Goal: Task Accomplishment & Management: Manage account settings

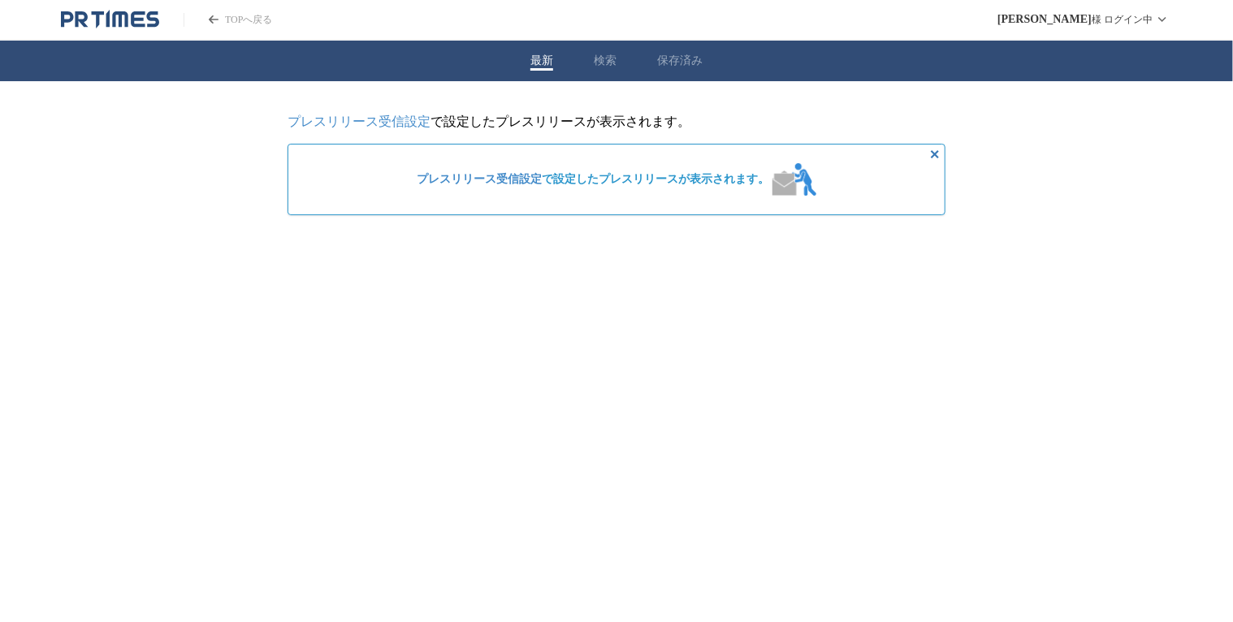
click at [594, 176] on span "プレスリリース受信設定 で設定したプレスリリースが表示されます。" at bounding box center [593, 179] width 352 height 15
click at [395, 124] on link "プレスリリース受信設定" at bounding box center [359, 122] width 143 height 14
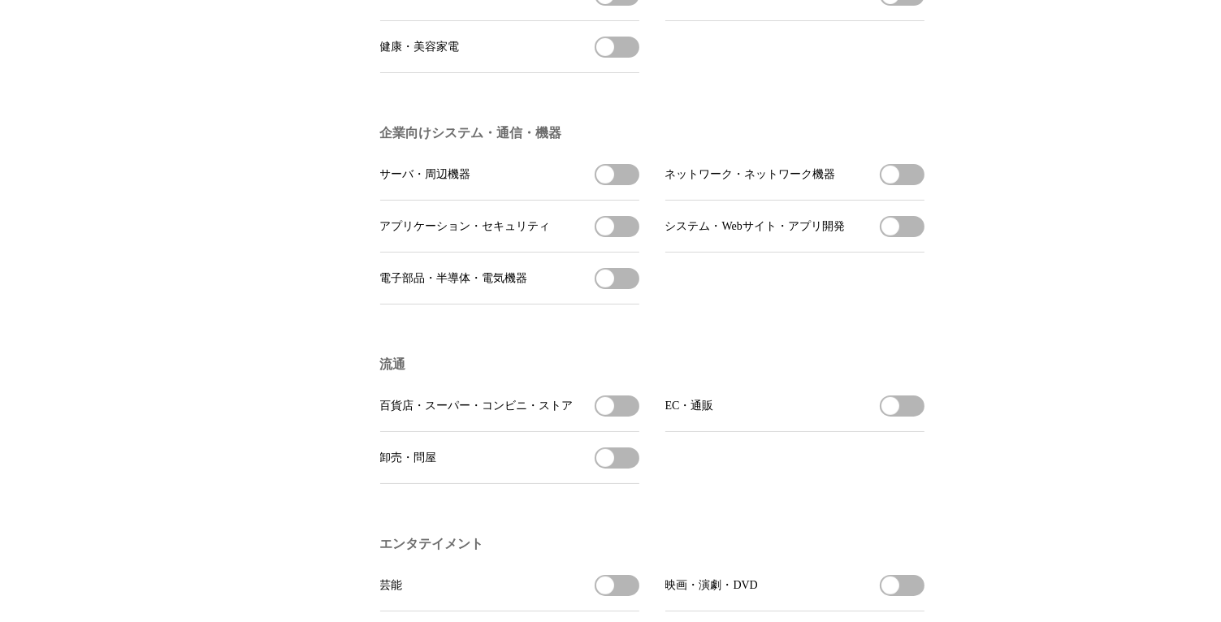
scroll to position [812, 0]
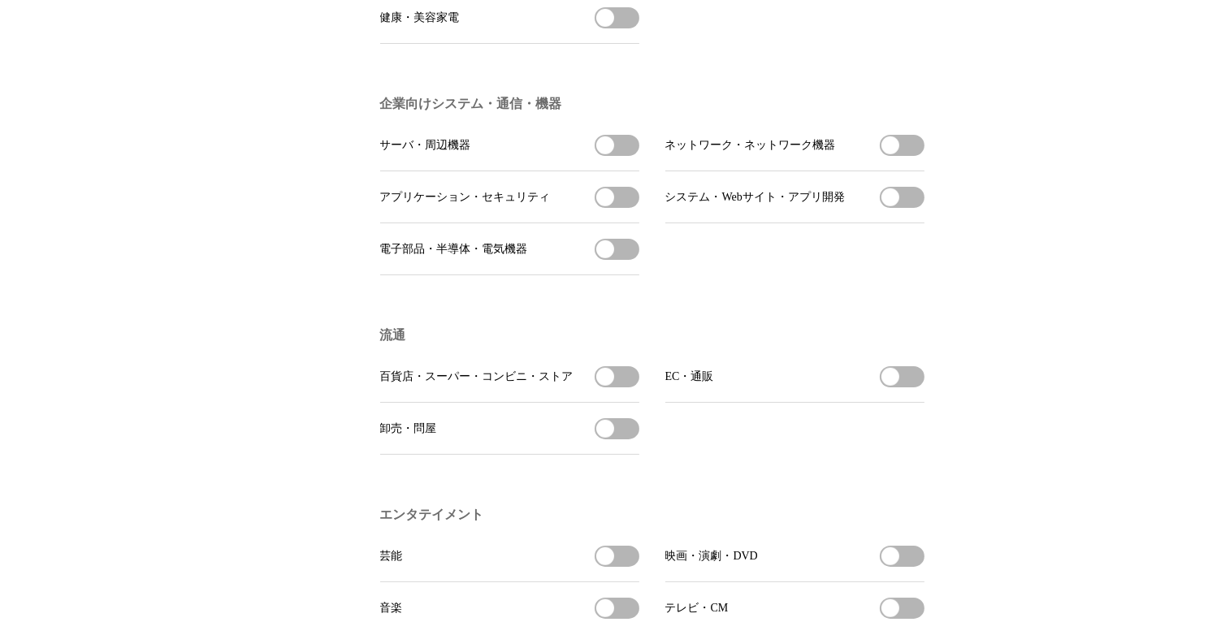
click at [629, 387] on button "百貨店・スーパー・コンビニ・ストアを受信する" at bounding box center [616, 376] width 45 height 21
drag, startPoint x: 629, startPoint y: 390, endPoint x: 569, endPoint y: 387, distance: 61.0
click at [569, 387] on li "百貨店・スーパー・コンビニ・ストア 百貨店・スーパー・コンビニ・ストアの受信を解除" at bounding box center [509, 377] width 259 height 52
click at [607, 387] on button "百貨店・スーパー・コンビニ・ストアの受信を解除" at bounding box center [616, 376] width 45 height 21
click at [630, 260] on button "電子部品・半導体・電気機器を受信する" at bounding box center [616, 249] width 45 height 21
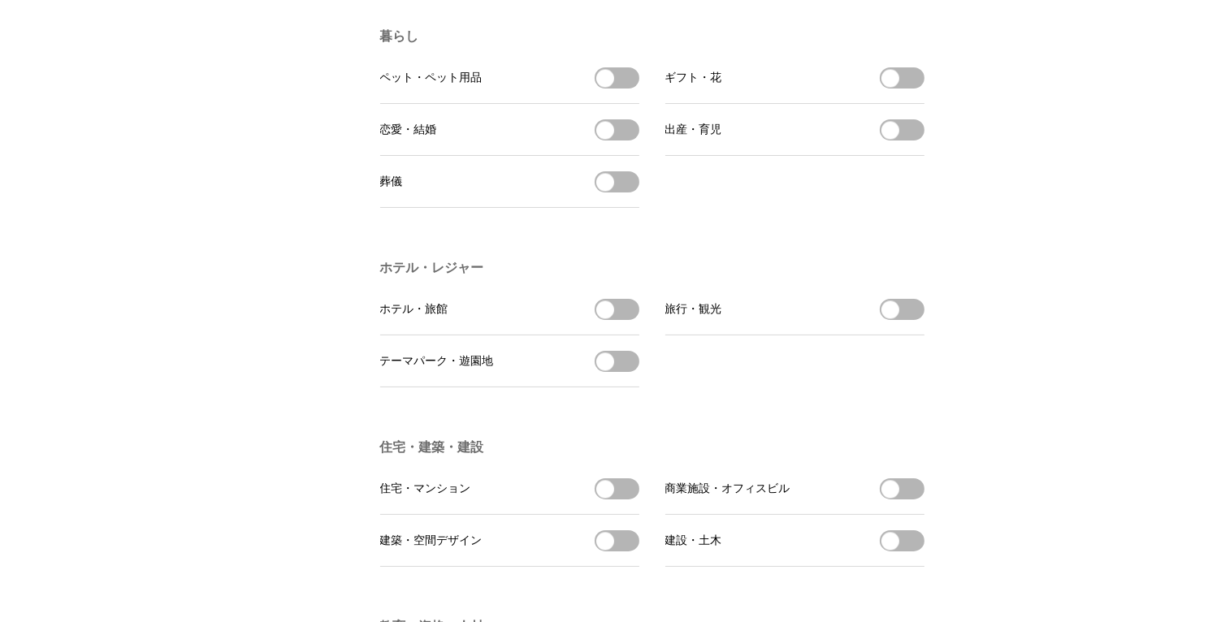
scroll to position [3167, 0]
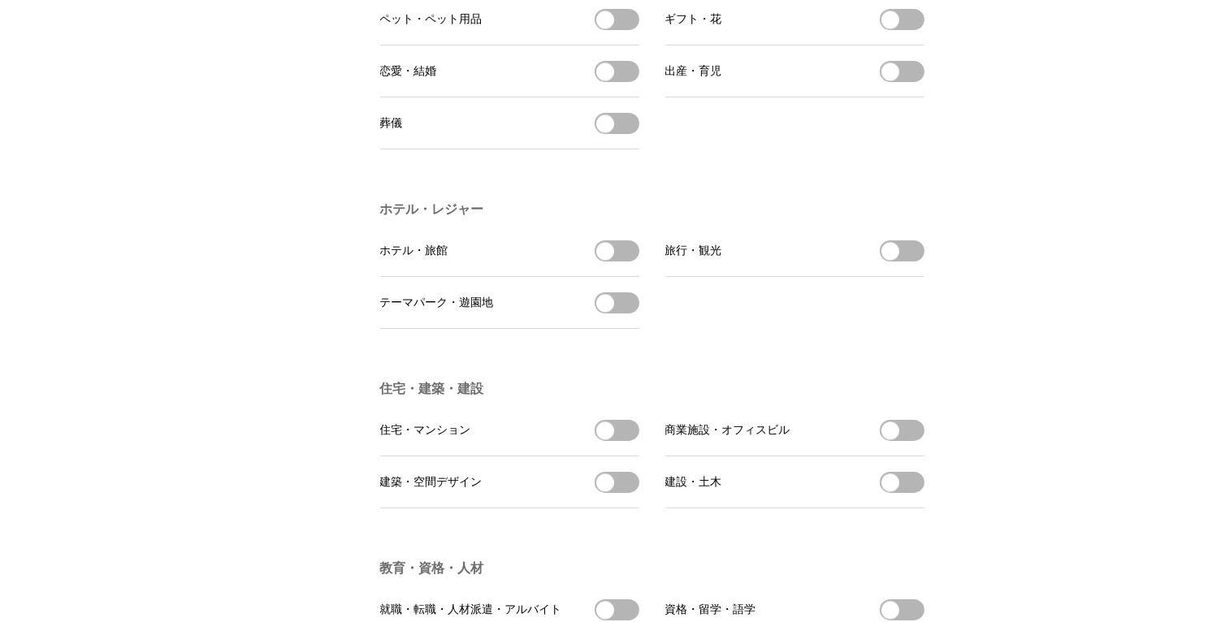
click at [913, 262] on button "旅行・観光を受信する" at bounding box center [902, 250] width 45 height 21
click at [625, 262] on button "ホテル・旅館を受信する" at bounding box center [616, 250] width 45 height 21
click at [630, 313] on button "テーマパーク・遊園地を受信する" at bounding box center [616, 302] width 45 height 21
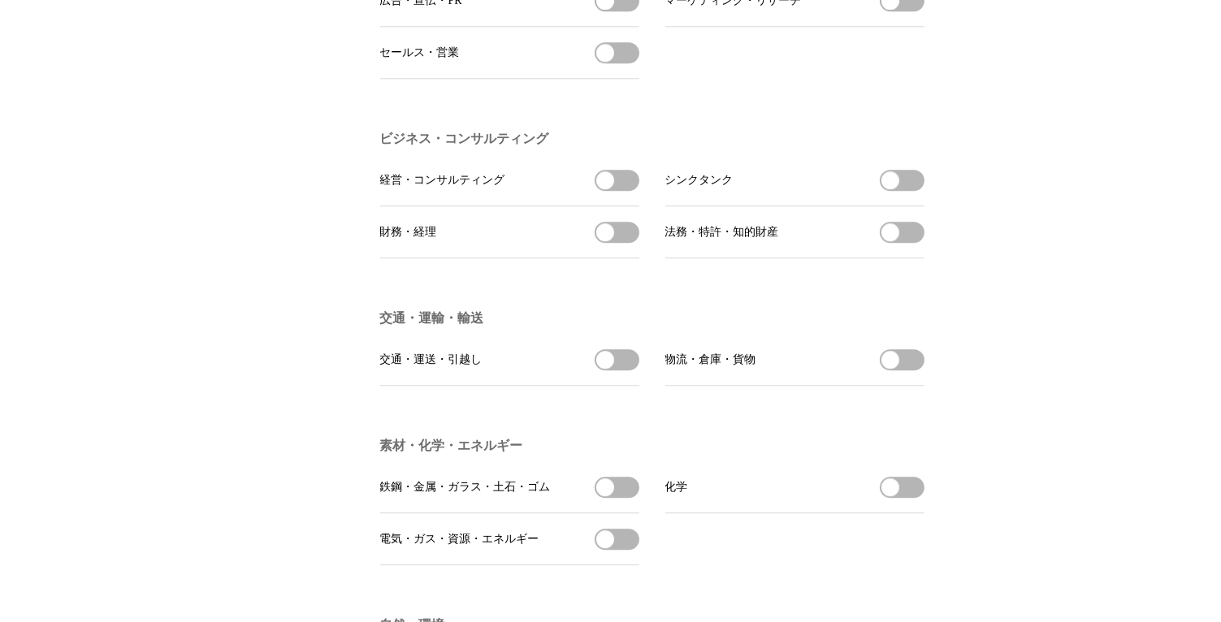
scroll to position [4223, 0]
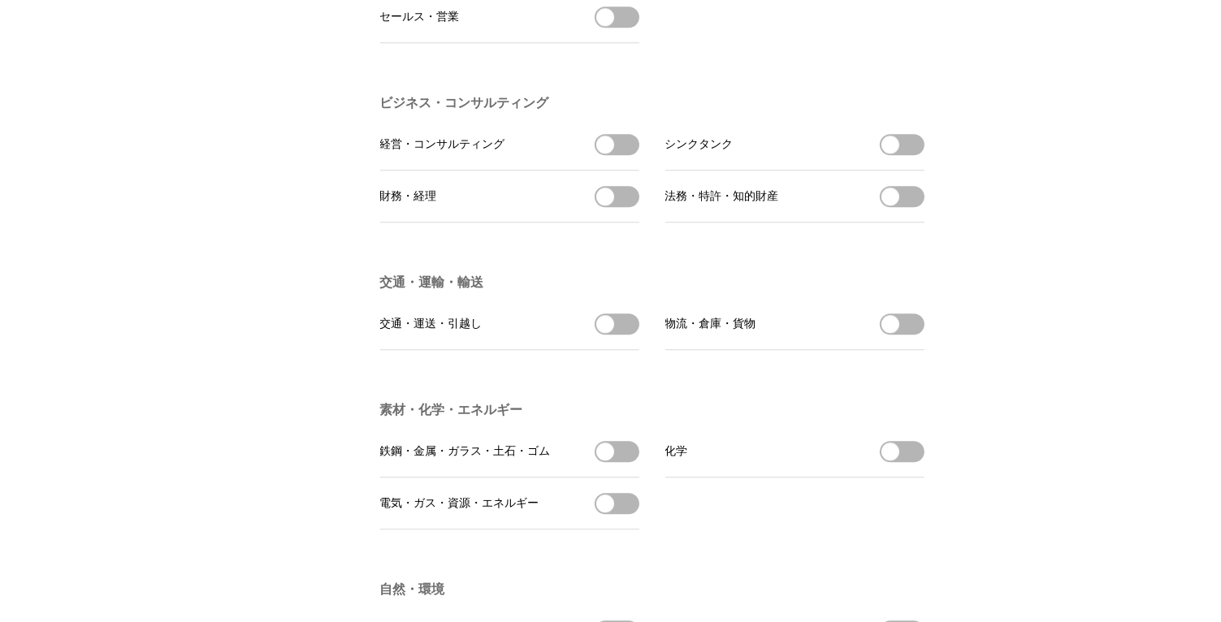
click at [913, 335] on button "物流・倉庫・貨物を受信する" at bounding box center [902, 323] width 45 height 21
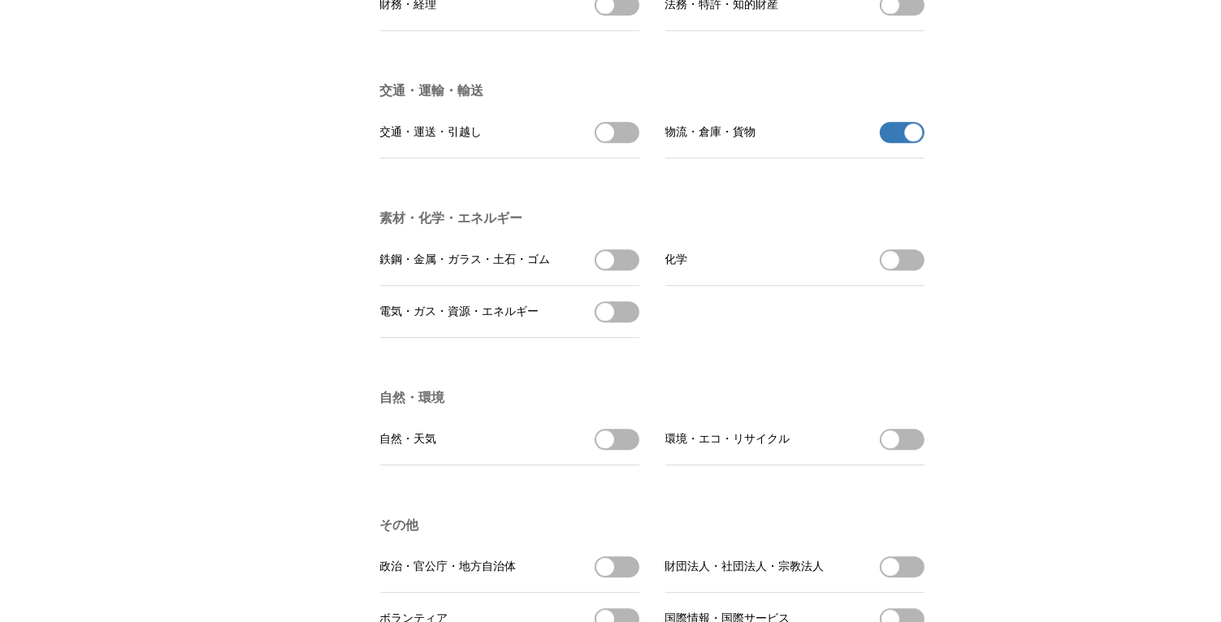
scroll to position [4467, 0]
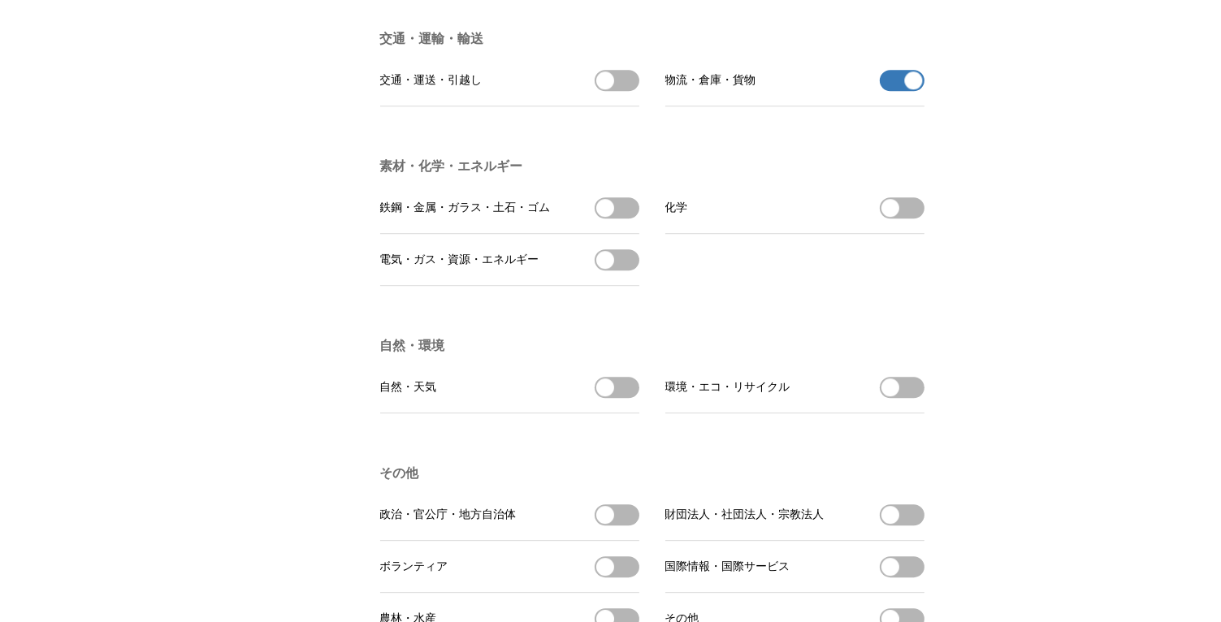
click at [910, 398] on button "環境・エコ・リサイクルを受信する" at bounding box center [902, 387] width 45 height 21
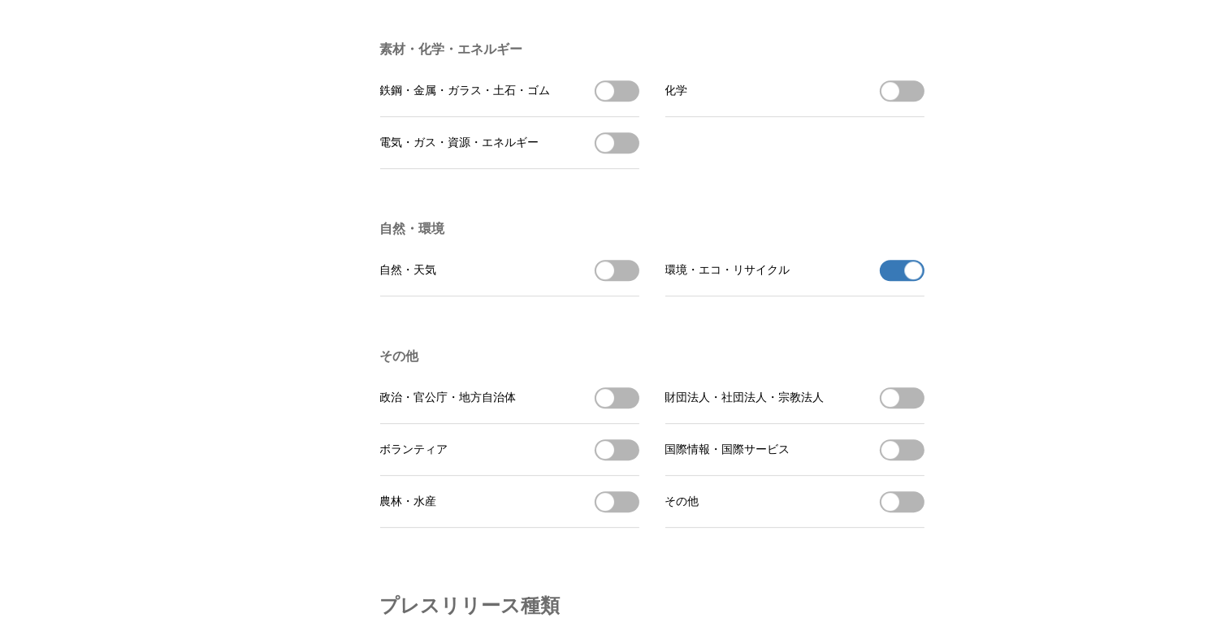
scroll to position [4710, 0]
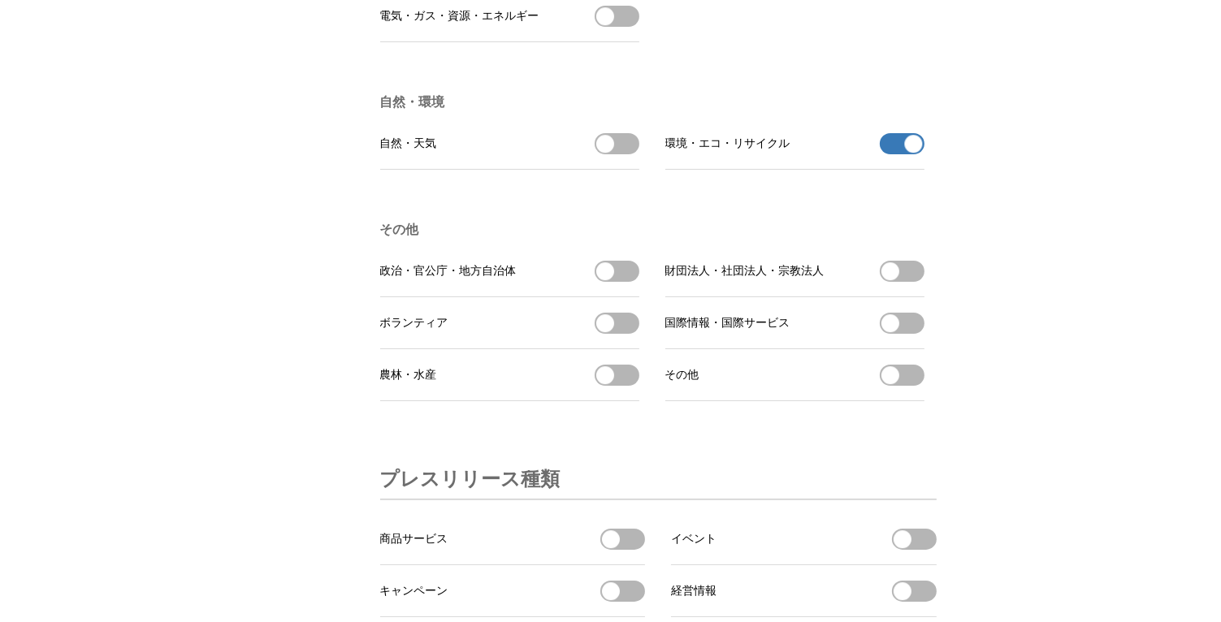
click at [625, 386] on button "農林・水産を受信する" at bounding box center [616, 375] width 45 height 21
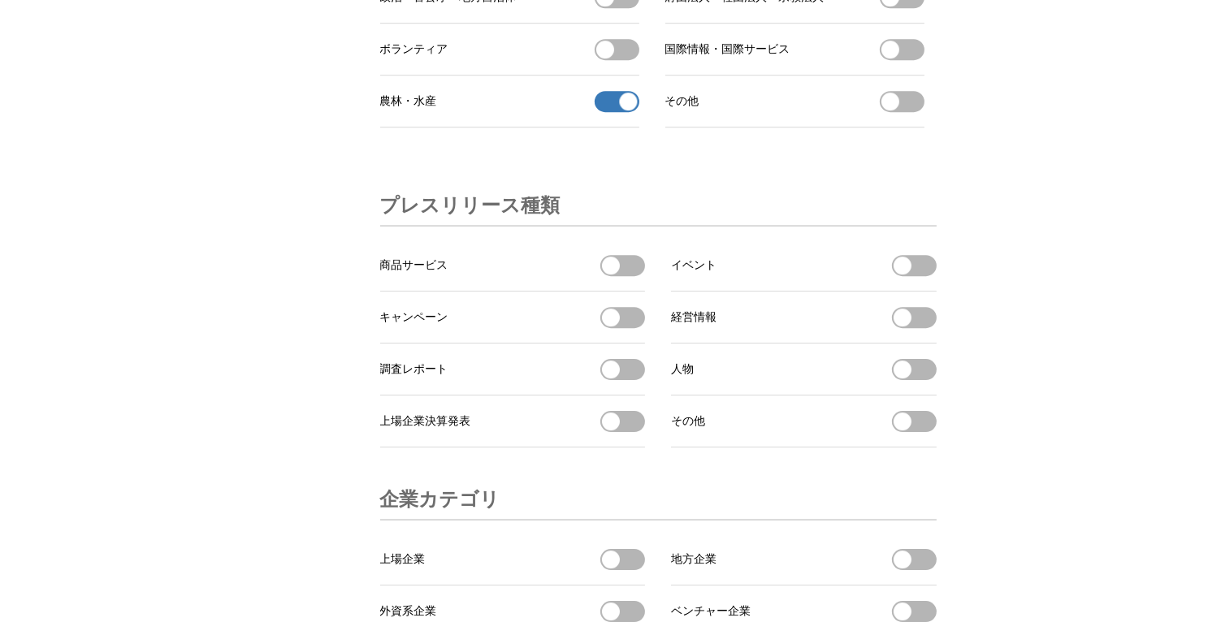
scroll to position [5035, 0]
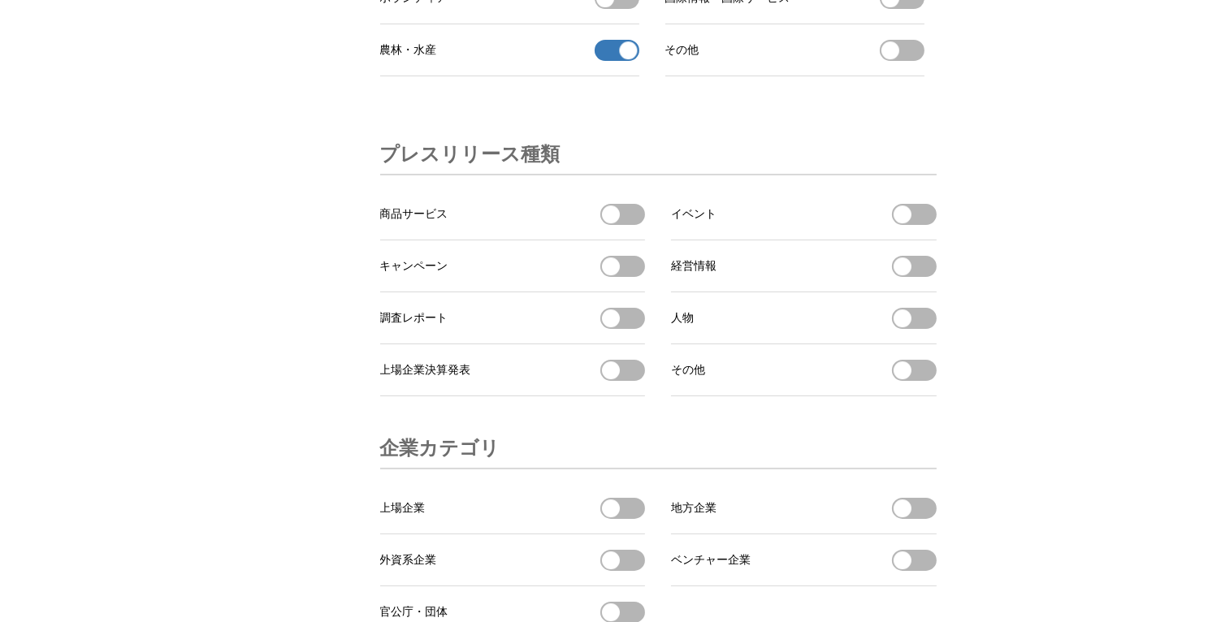
drag, startPoint x: 631, startPoint y: 385, endPoint x: 626, endPoint y: 370, distance: 16.2
click at [630, 329] on button "調査レポートを受信する" at bounding box center [622, 318] width 45 height 21
click at [629, 225] on button "商品サービスを受信する" at bounding box center [622, 214] width 45 height 21
click at [922, 225] on button "イベントを受信する" at bounding box center [914, 214] width 45 height 21
click at [927, 277] on button "経営情報を受信する" at bounding box center [914, 266] width 45 height 21
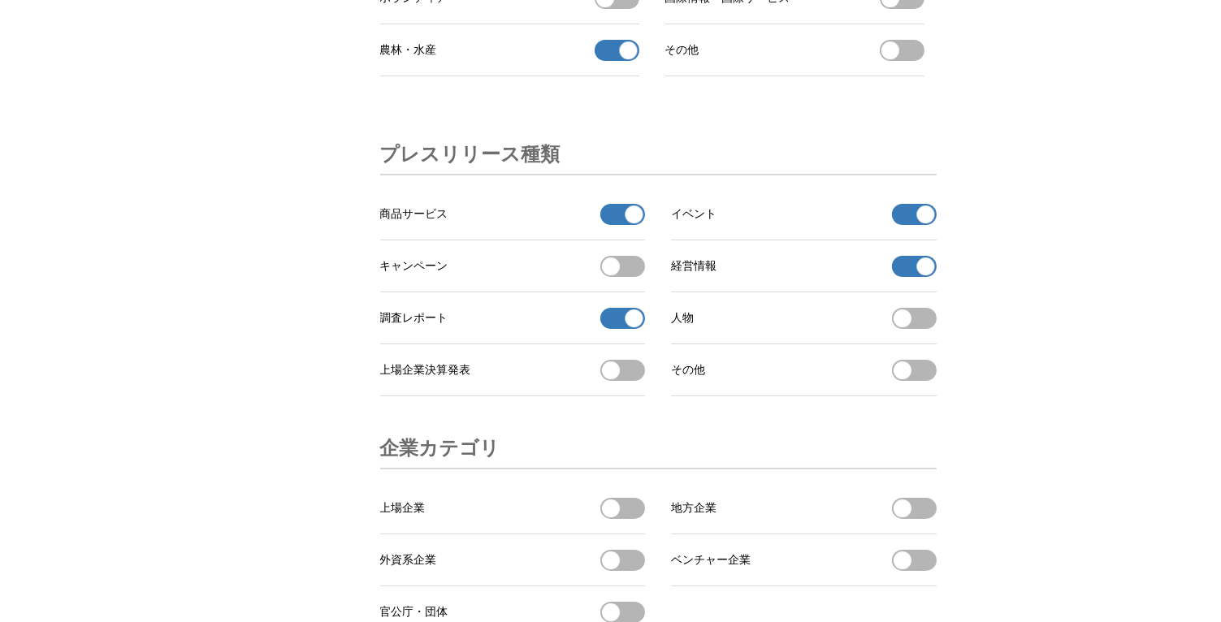
click at [630, 381] on button "上場企業決算発表を受信する" at bounding box center [622, 370] width 45 height 21
drag, startPoint x: 946, startPoint y: 381, endPoint x: 871, endPoint y: 397, distance: 77.3
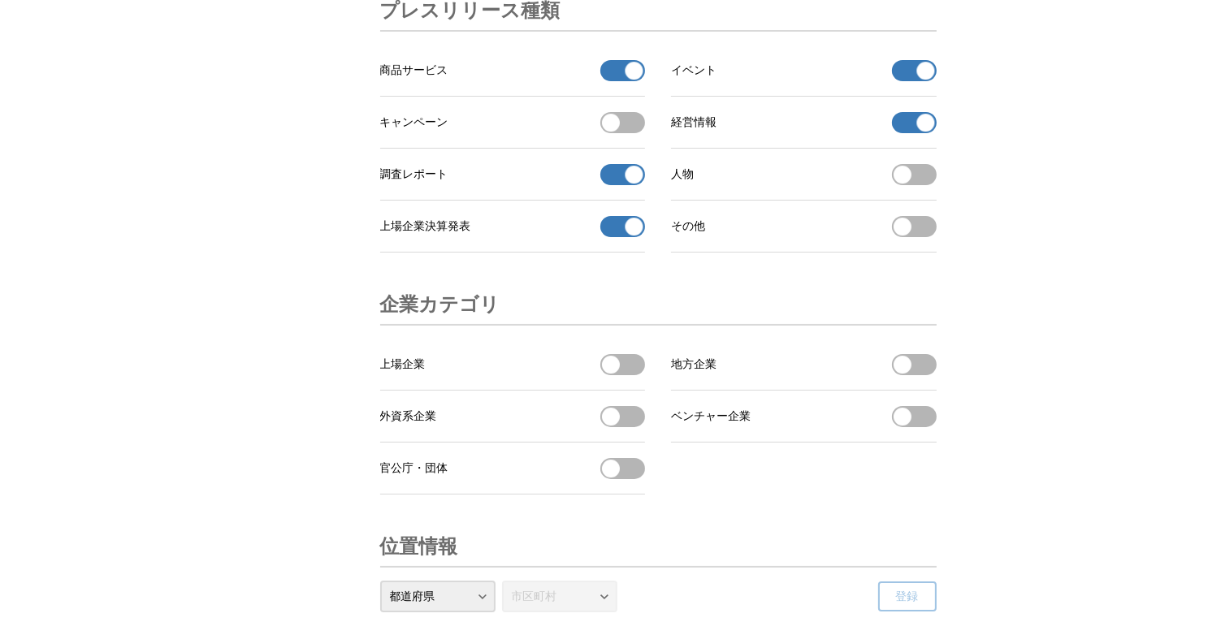
scroll to position [5198, 0]
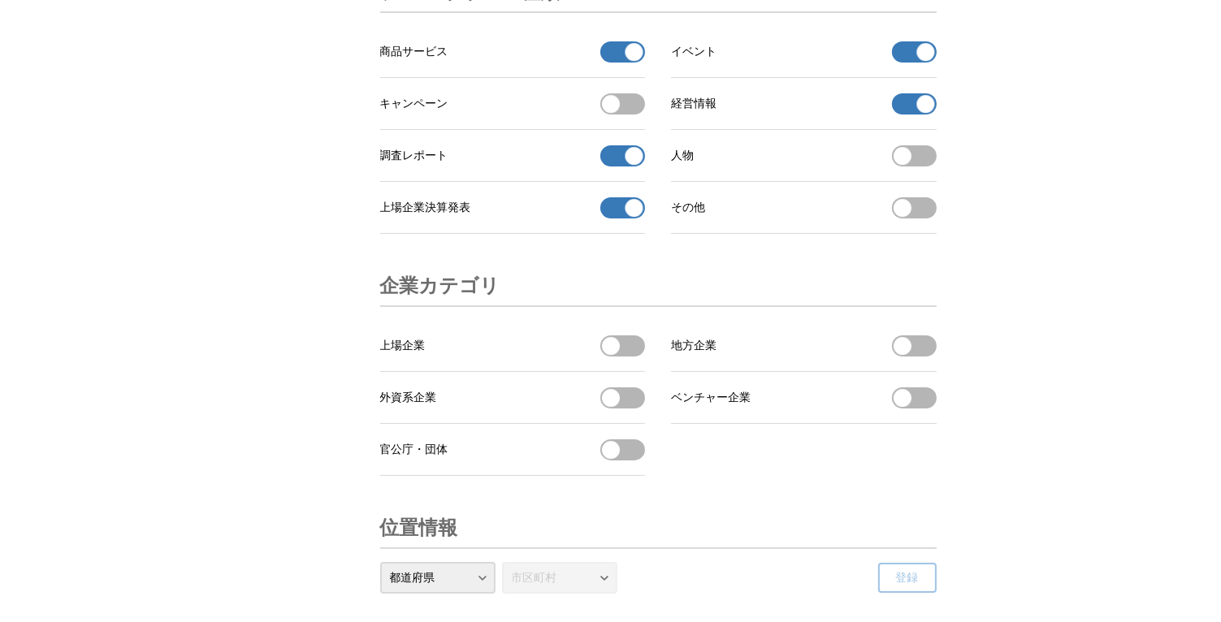
click at [633, 460] on button "官公庁・団体を受信する" at bounding box center [622, 449] width 45 height 21
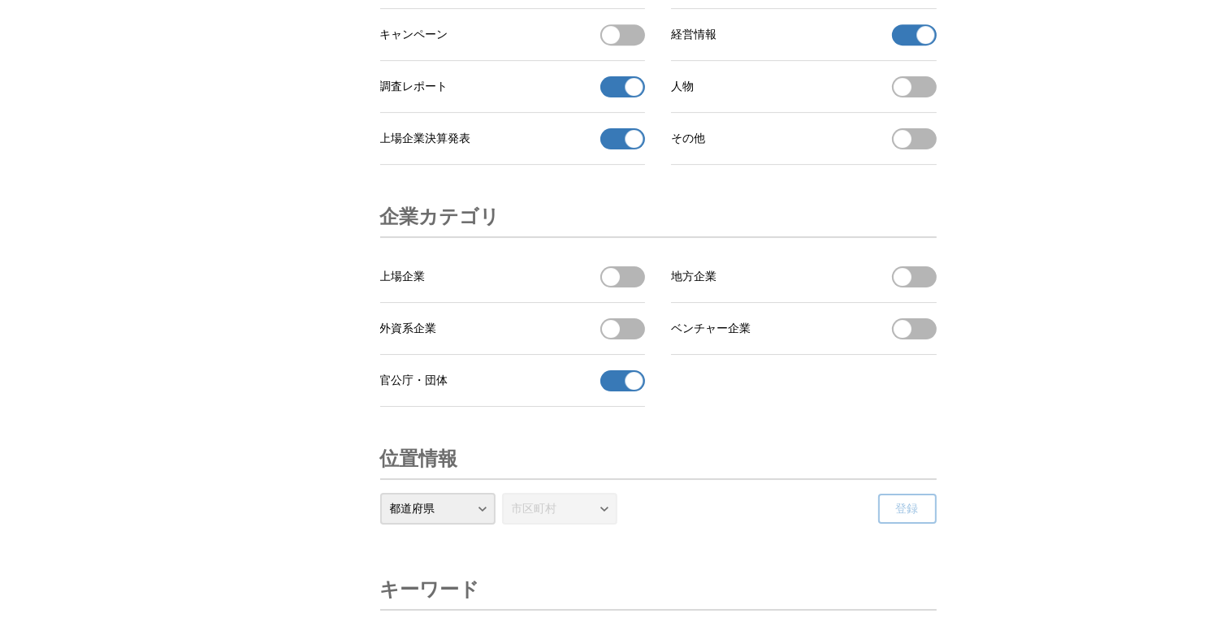
scroll to position [5360, 0]
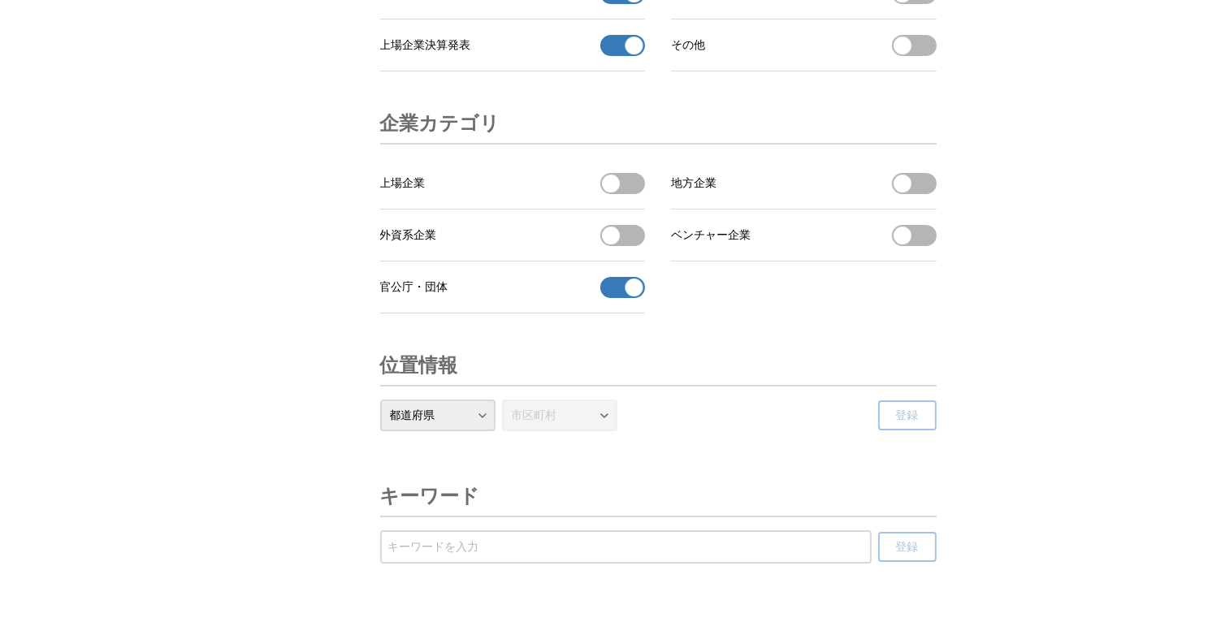
click at [627, 194] on button "上場企業を受信する" at bounding box center [622, 183] width 45 height 21
click at [928, 194] on button "地方企業を受信する" at bounding box center [914, 183] width 45 height 21
click at [629, 246] on button "外資系企業を受信する" at bounding box center [622, 235] width 45 height 21
drag, startPoint x: 926, startPoint y: 302, endPoint x: 845, endPoint y: 313, distance: 82.0
click at [901, 246] on button "ベンチャー企業を受信する" at bounding box center [914, 235] width 45 height 21
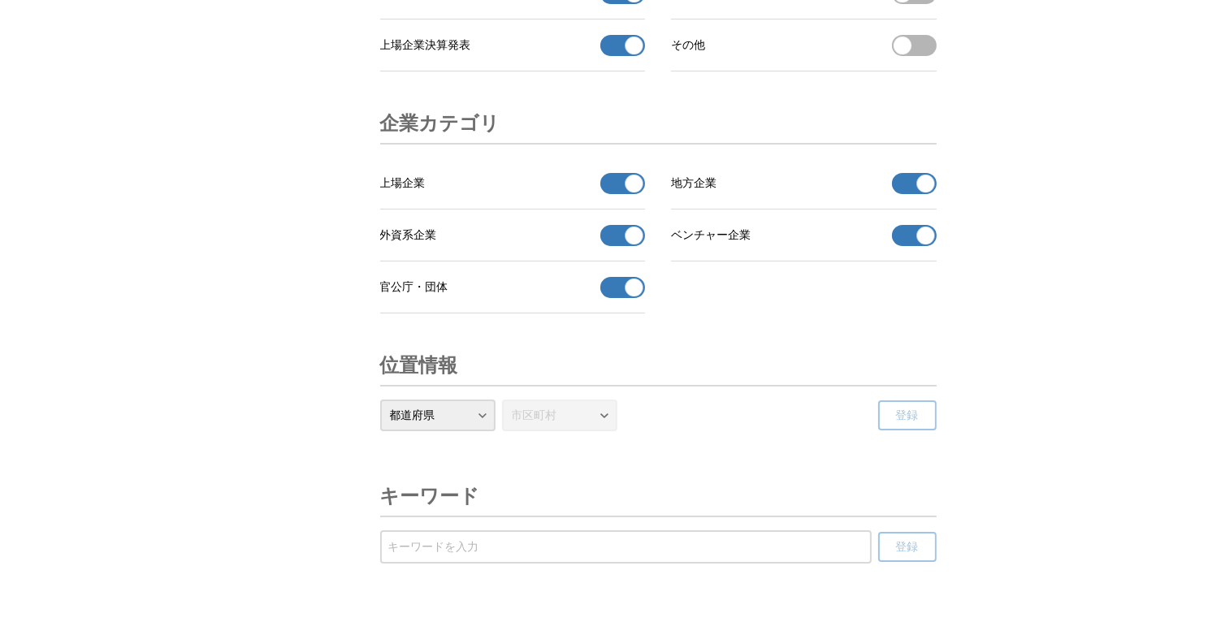
click at [472, 431] on select "都道府県 北海道 青森県 岩手県 宮城県 秋田県 山形県 福島県 茨城県 栃木県 群馬県 埼玉県 千葉県 東京都 神奈川県 新潟県 富山県 石川県 福井県 山…" at bounding box center [437, 416] width 115 height 32
select select "13"
click at [380, 431] on select "都道府県 北海道 青森県 岩手県 宮城県 秋田県 山形県 福島県 茨城県 栃木県 群馬県 埼玉県 千葉県 東京都 神奈川県 新潟県 富山県 石川県 福井県 山…" at bounding box center [437, 416] width 115 height 32
click at [605, 431] on select "市区町村 千代田区 中央区 港区 新宿区 文京区 台東区 墨田区 江東区 品川区 目黒区 大田区 世田谷区 渋谷区 中野区 杉並区 豊島区 北区 荒川区 板橋…" at bounding box center [559, 416] width 115 height 32
select select "13101"
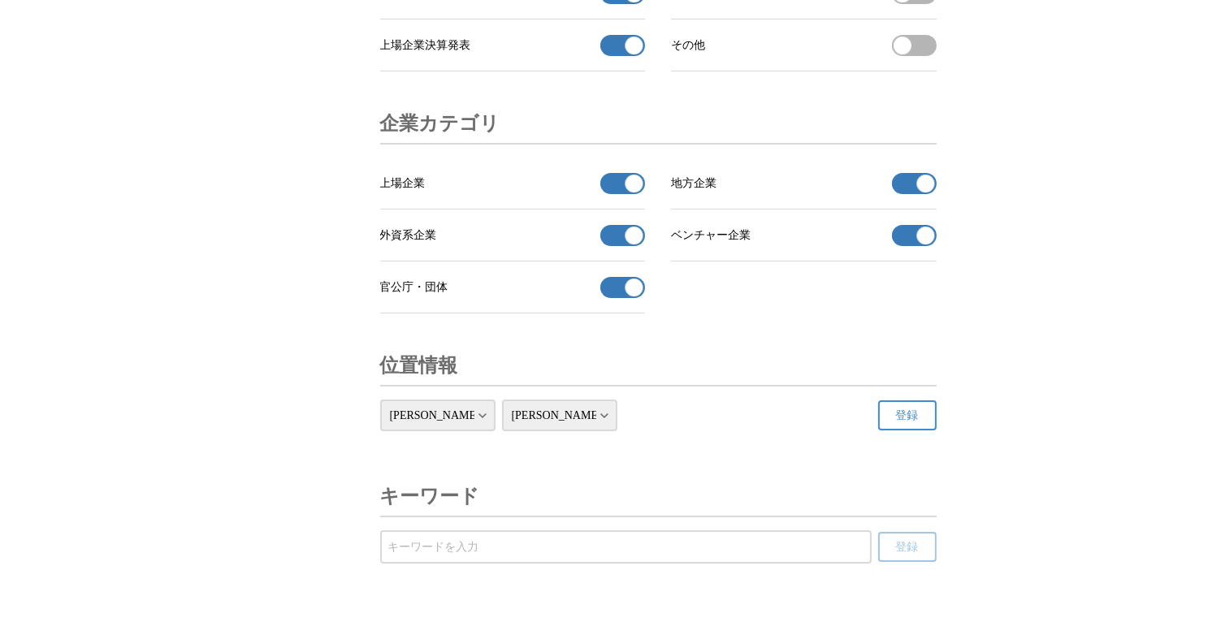
click at [502, 431] on select "市区町村 千代田区 中央区 港区 新宿区 文京区 台東区 墨田区 江東区 品川区 目黒区 大田区 世田谷区 渋谷区 中野区 杉並区 豊島区 北区 荒川区 板橋…" at bounding box center [559, 416] width 115 height 32
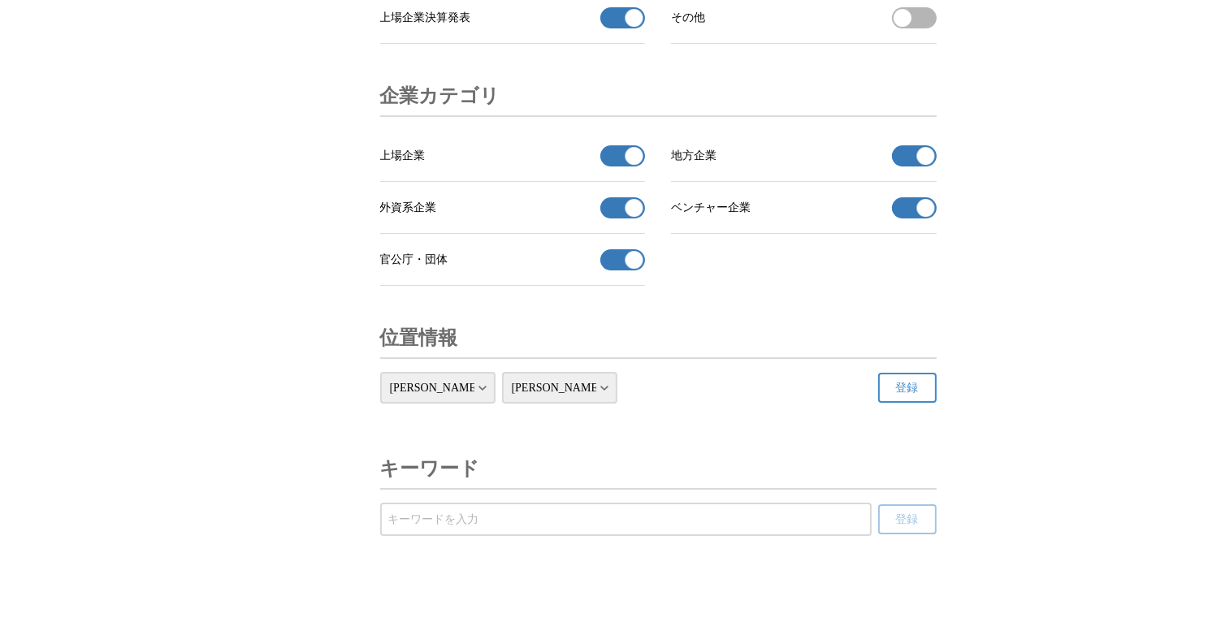
scroll to position [5507, 0]
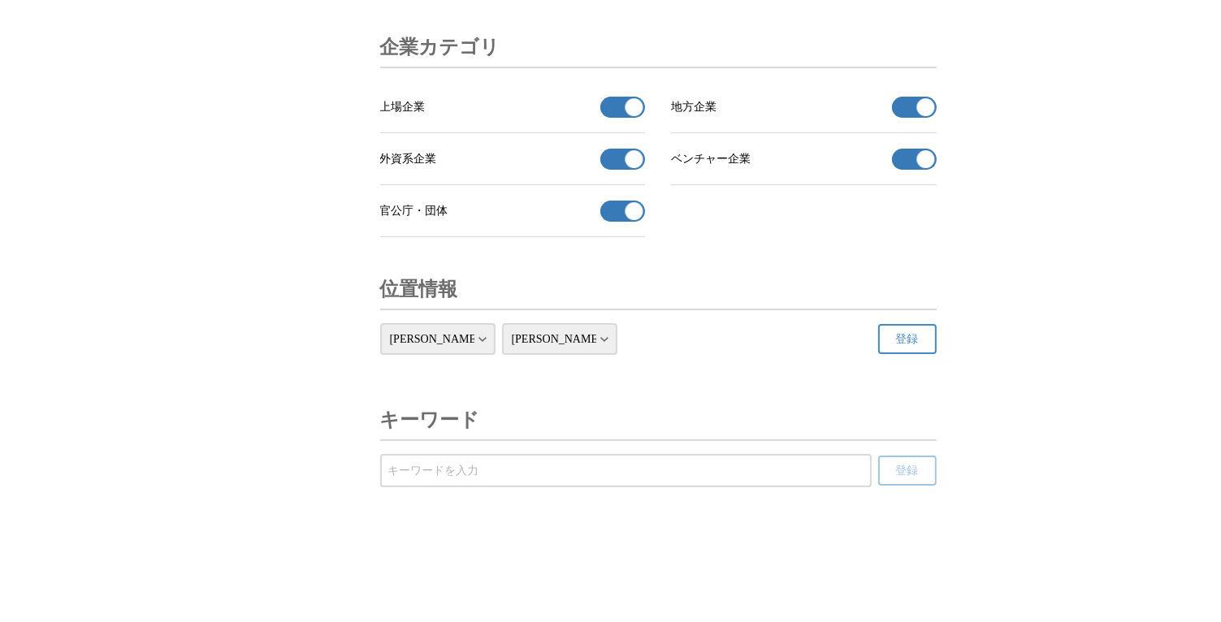
click at [910, 335] on span "登録" at bounding box center [907, 339] width 23 height 15
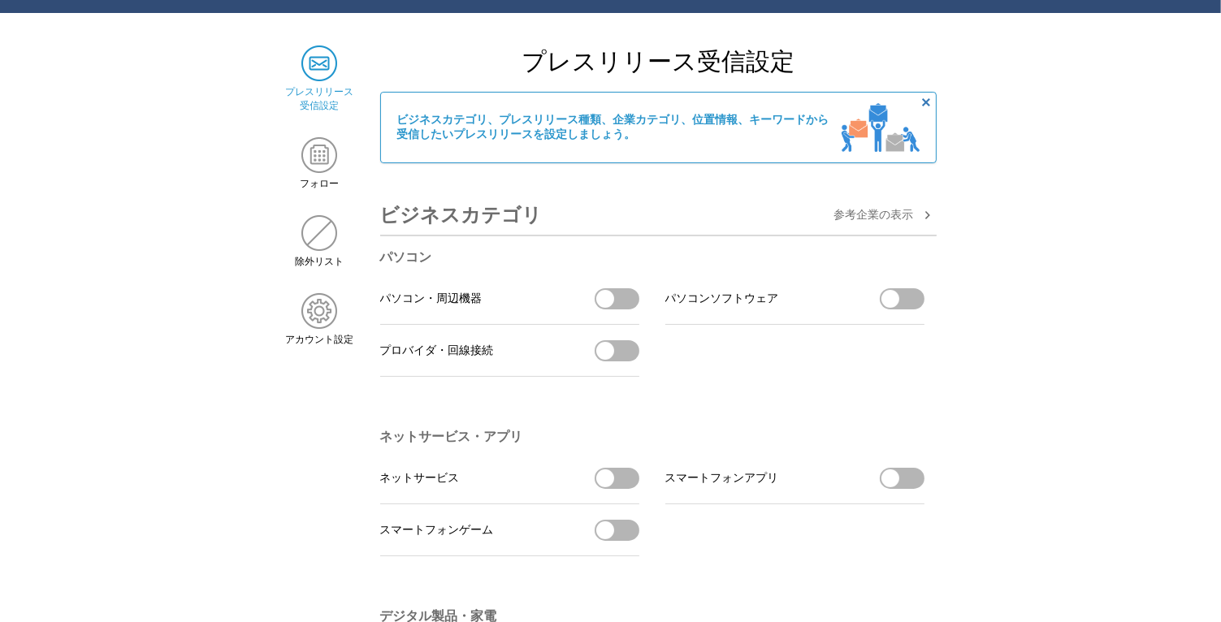
scroll to position [0, 0]
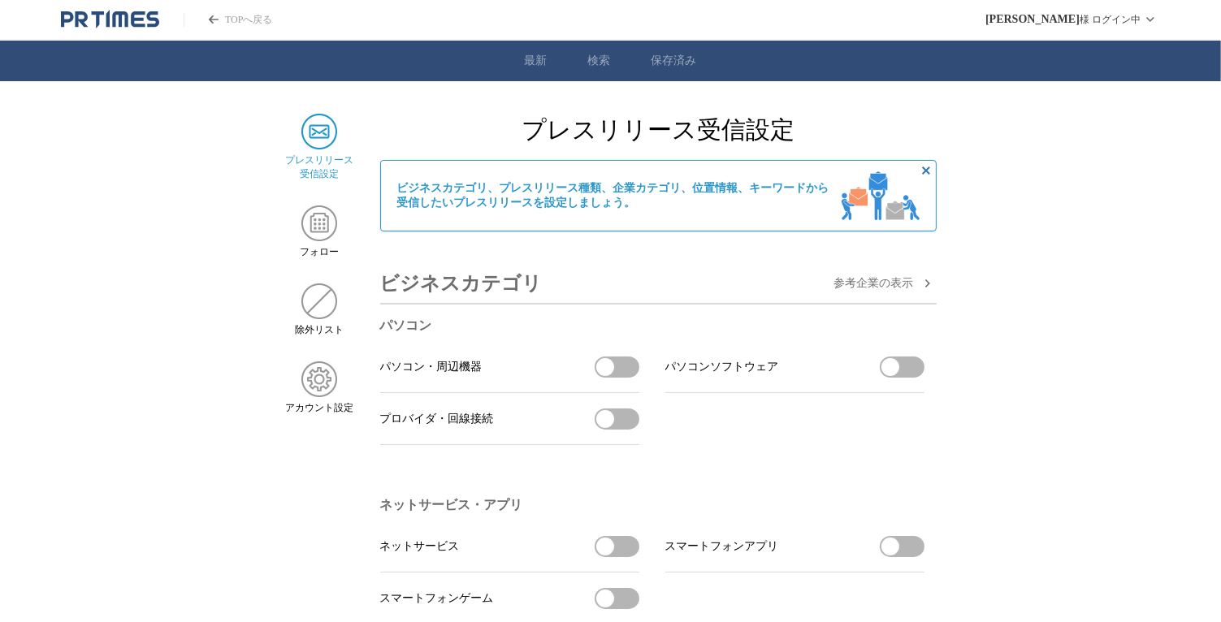
click at [675, 58] on link "保存済み" at bounding box center [673, 61] width 45 height 15
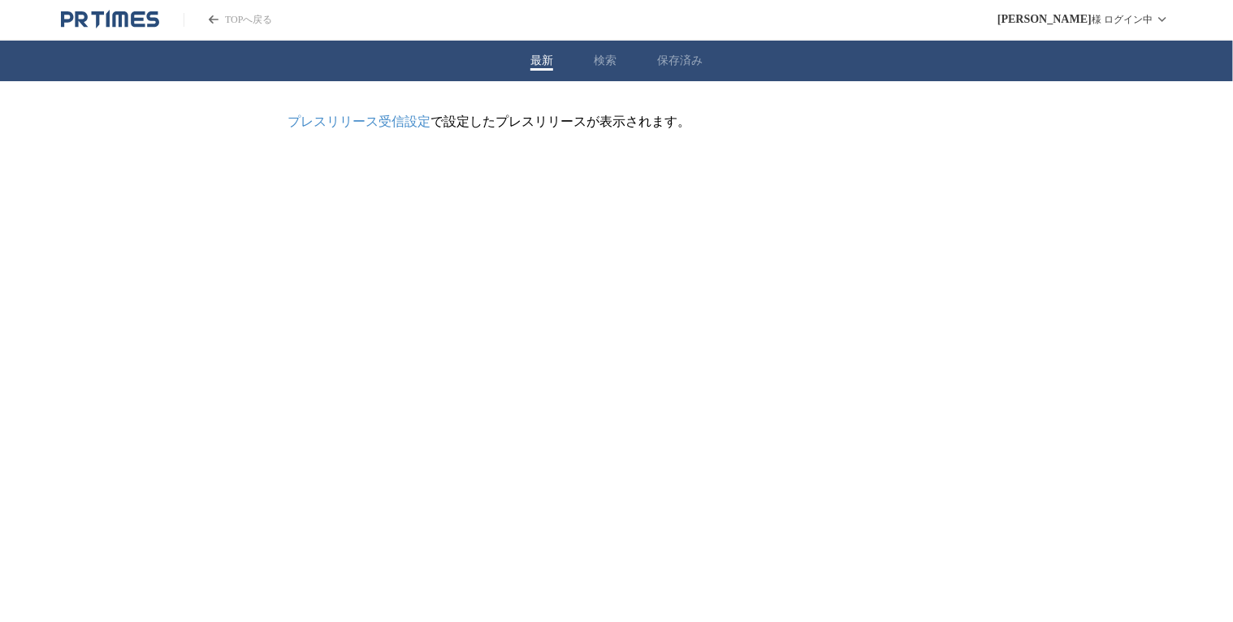
click at [546, 64] on button "最新" at bounding box center [541, 61] width 23 height 15
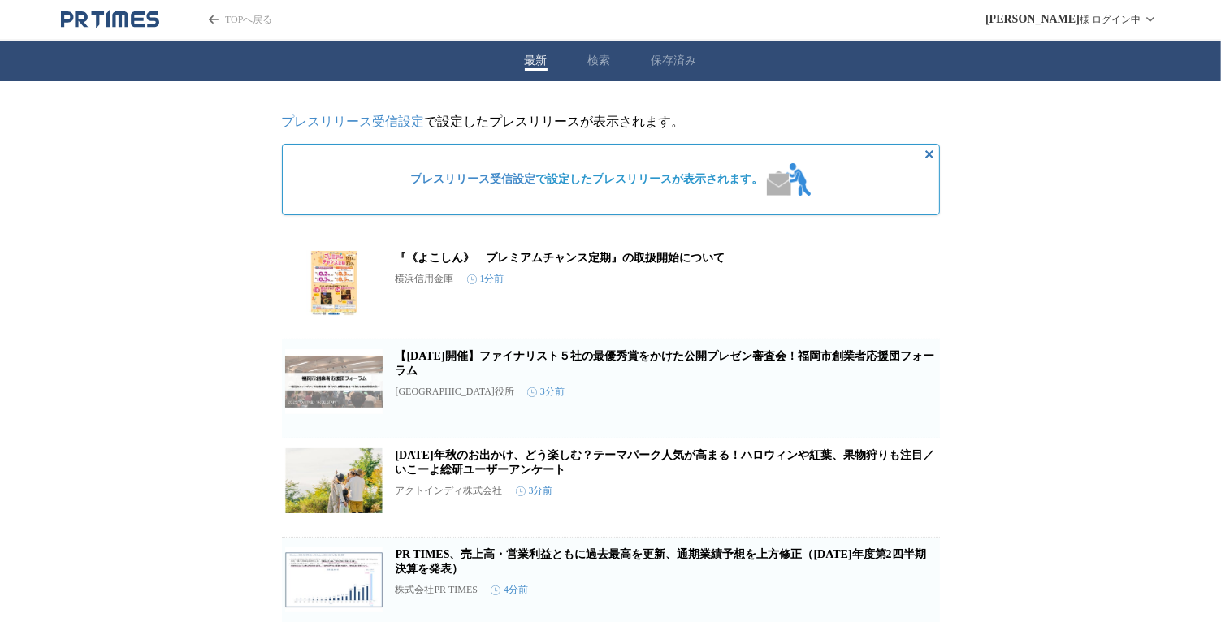
click at [382, 123] on link "プレスリリース受信設定" at bounding box center [353, 122] width 143 height 14
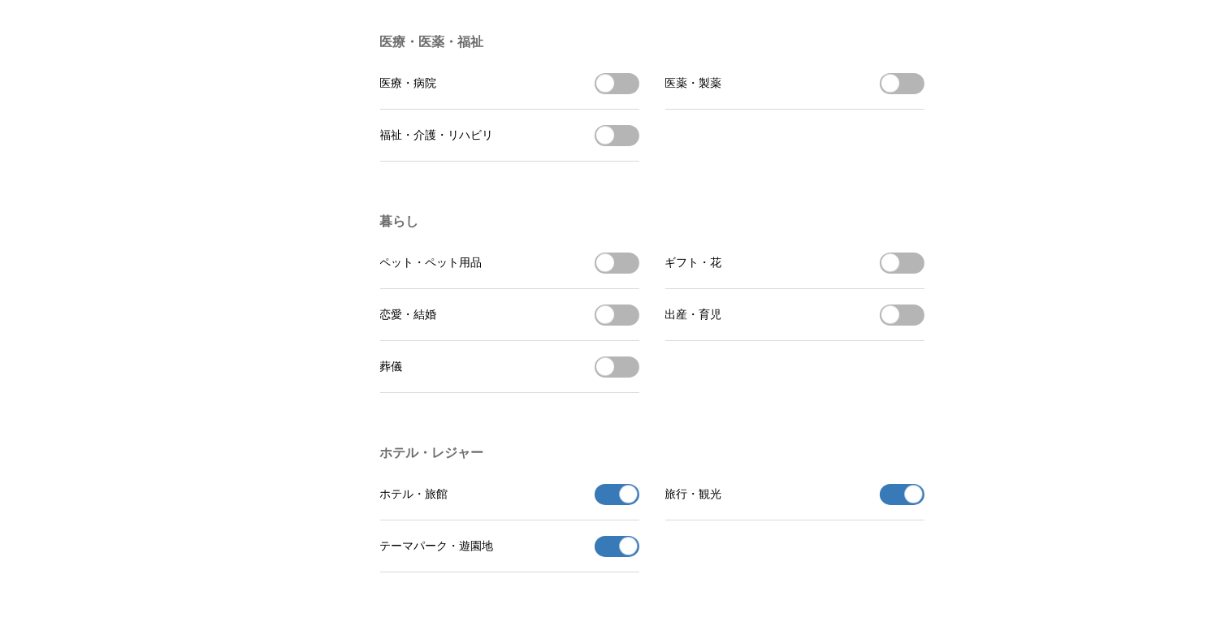
scroll to position [3005, 0]
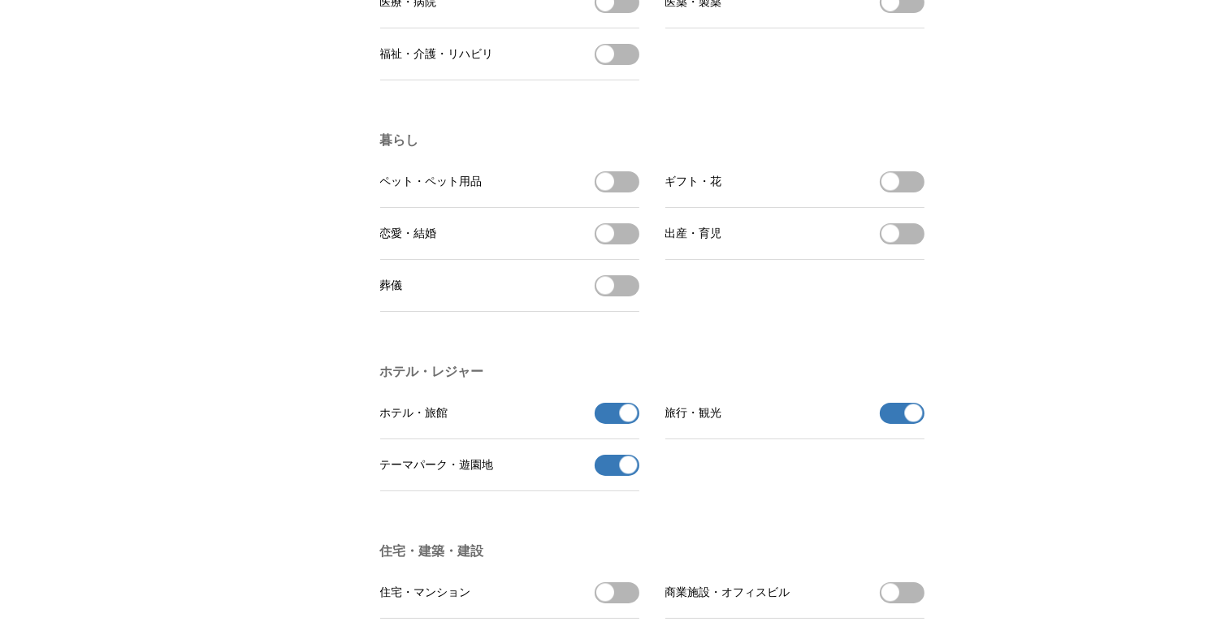
click at [612, 476] on button "テーマパーク・遊園地の受信を解除" at bounding box center [616, 465] width 45 height 21
click at [611, 424] on button "ホテル・旅館の受信を解除" at bounding box center [616, 413] width 45 height 21
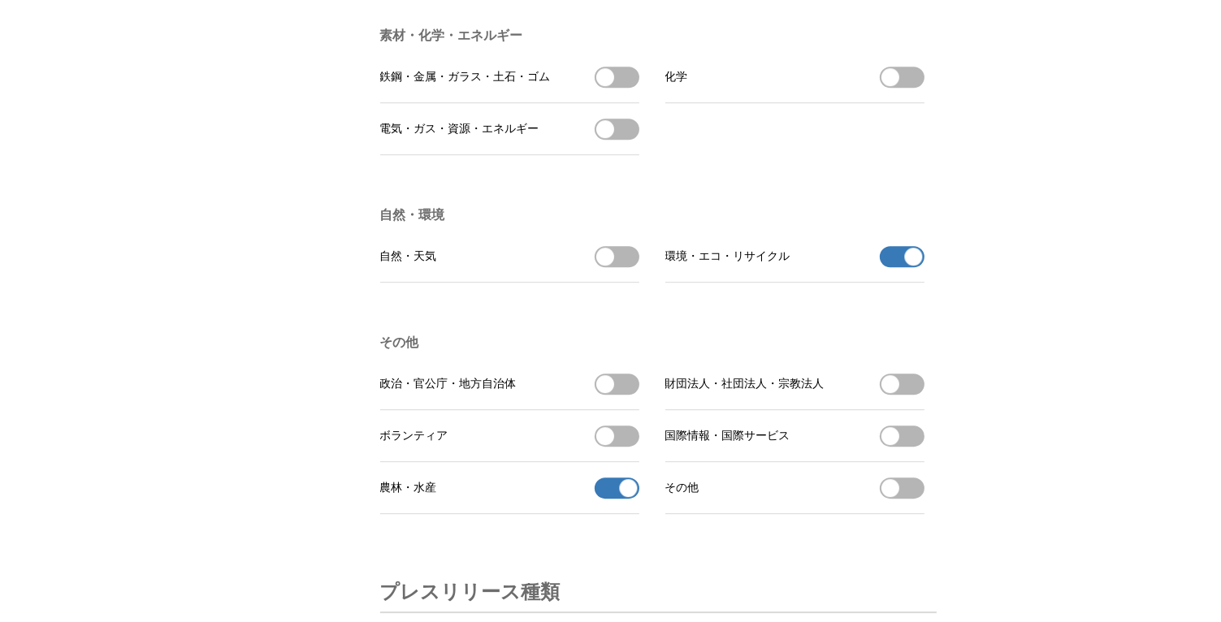
scroll to position [4629, 0]
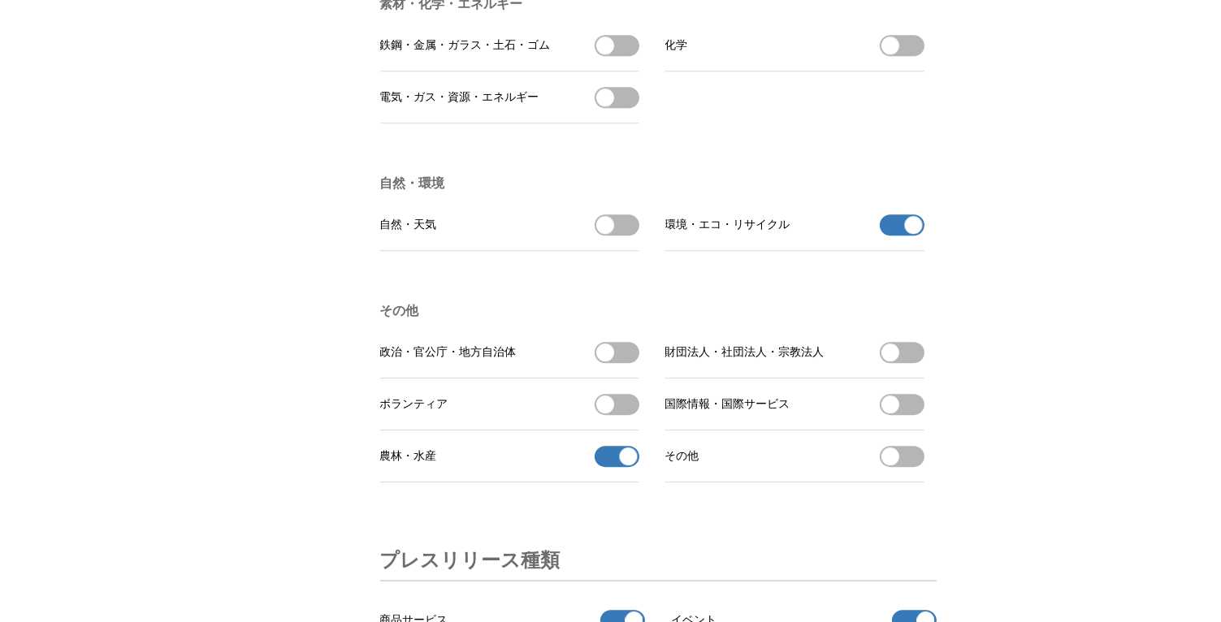
click at [889, 236] on button "環境・エコ・リサイクルの受信を解除" at bounding box center [902, 224] width 45 height 21
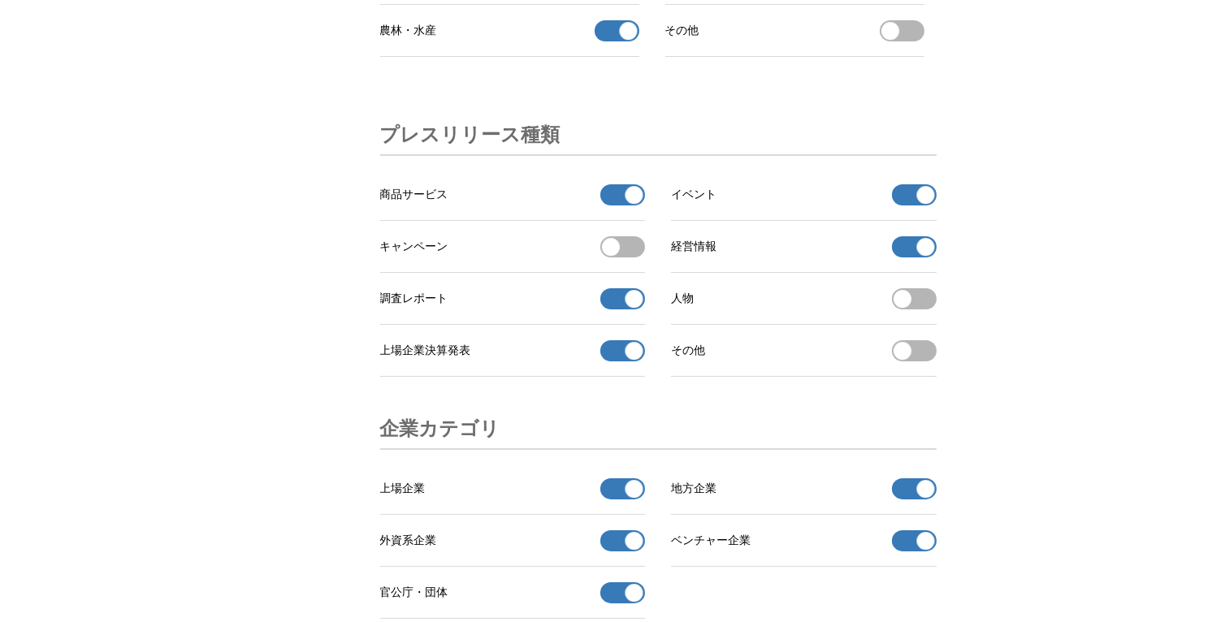
scroll to position [5117, 0]
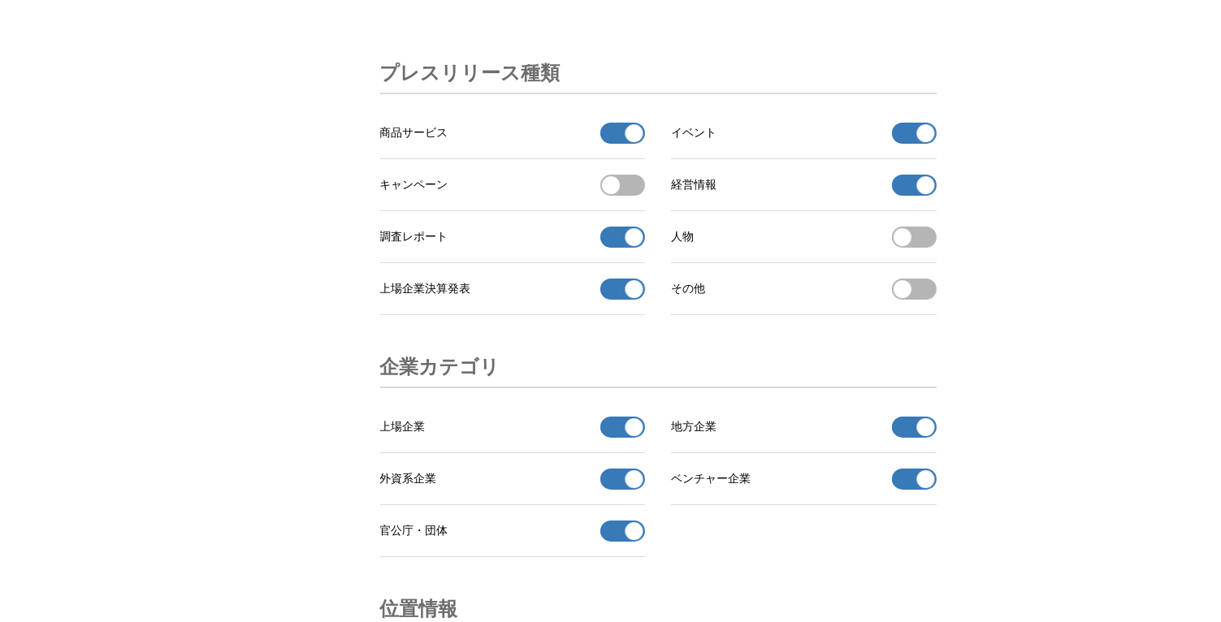
drag, startPoint x: 613, startPoint y: 494, endPoint x: 614, endPoint y: 523, distance: 29.2
click at [614, 438] on button "上場企業の受信を解除" at bounding box center [622, 427] width 45 height 21
click at [901, 438] on button "地方企業の受信を解除" at bounding box center [914, 427] width 45 height 21
click at [906, 490] on button "ベンチャー企業の受信を解除" at bounding box center [914, 479] width 45 height 21
click at [614, 490] on button "外資系企業の受信を解除" at bounding box center [622, 479] width 45 height 21
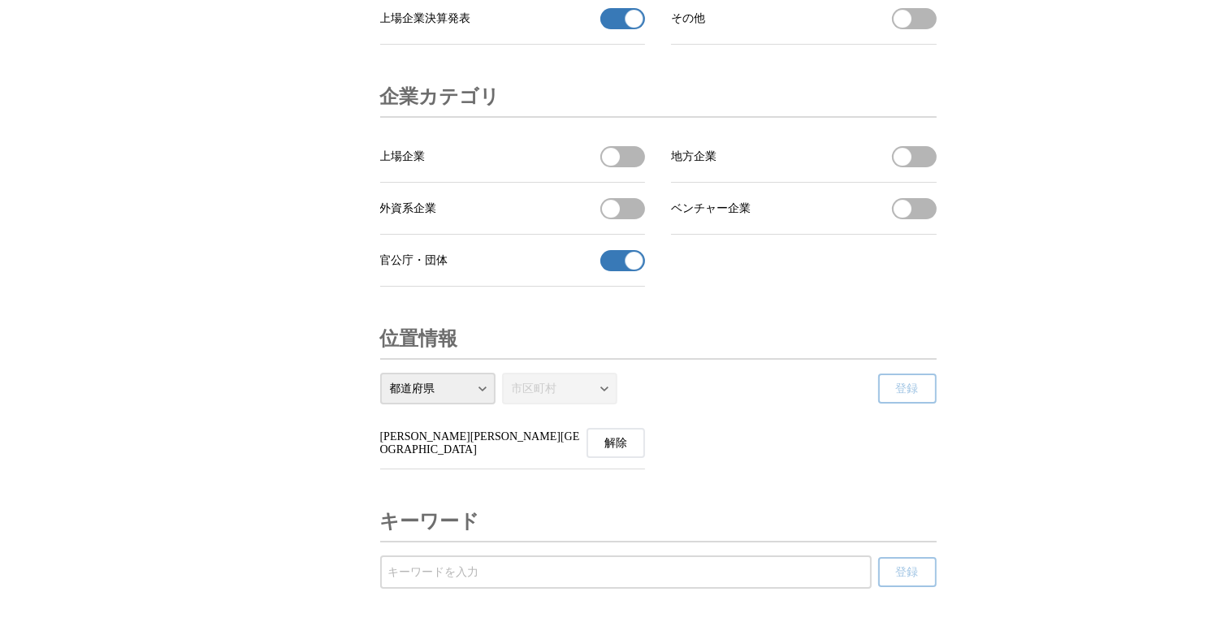
scroll to position [5559, 0]
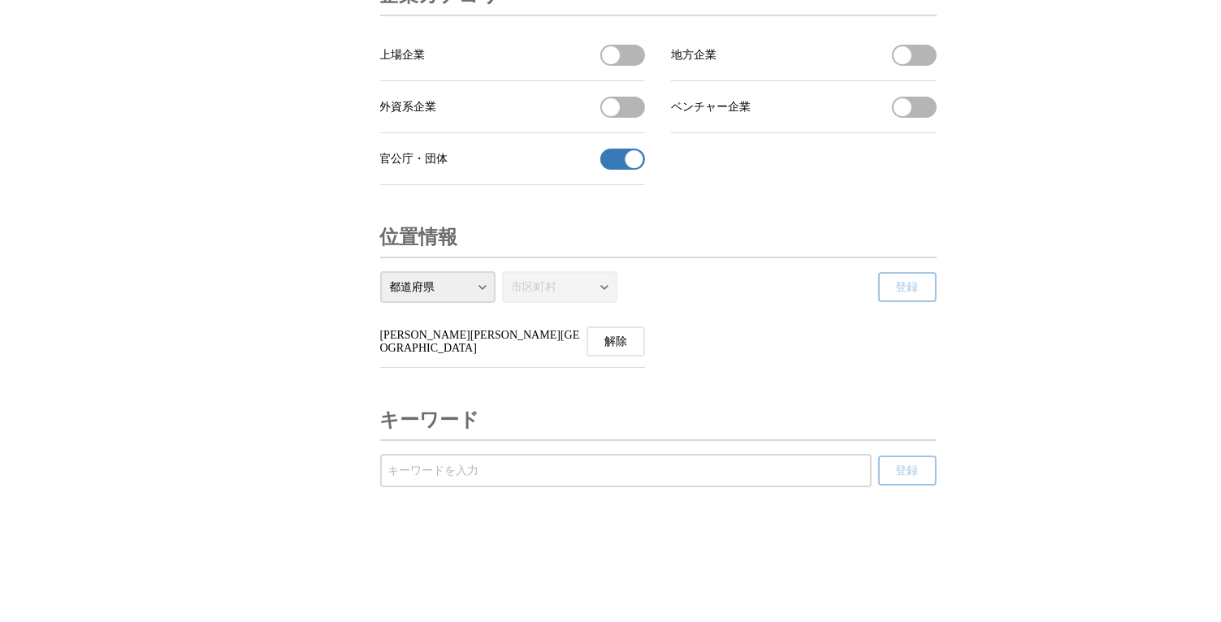
click at [825, 302] on form "都道府県 北海道 青森県 岩手県 宮城県 秋田県 山形県 福島県 茨城県 栃木県 群馬県 埼玉県 千葉県 東京都 神奈川県 新潟県 富山県 石川県 福井県 山…" at bounding box center [658, 287] width 556 height 32
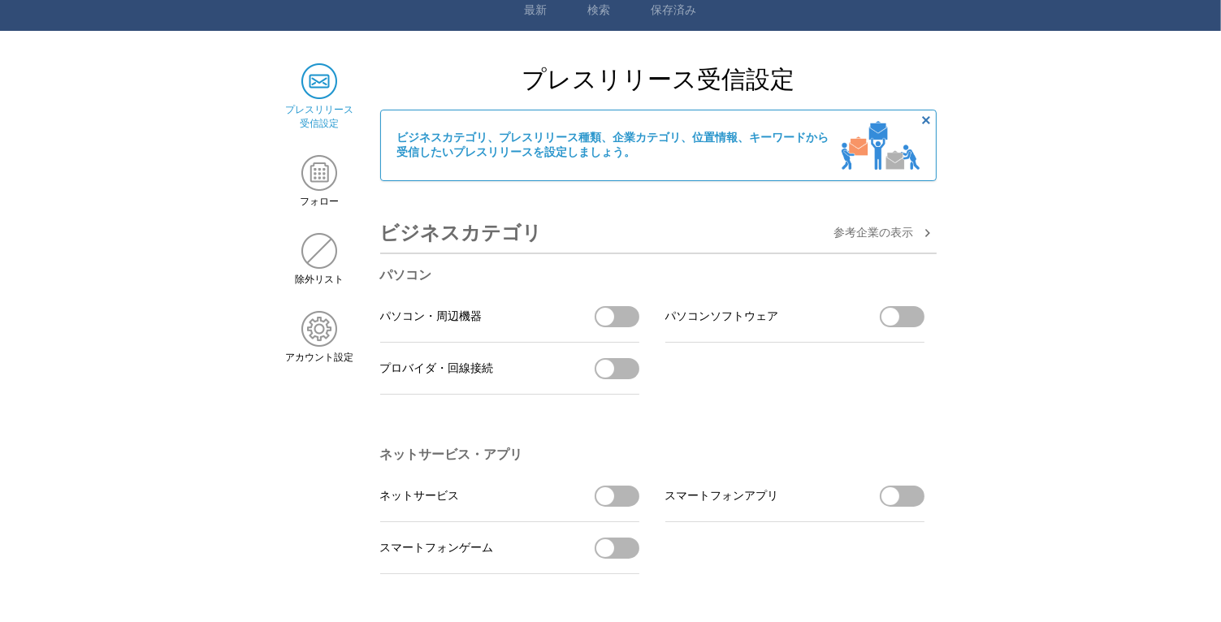
scroll to position [0, 0]
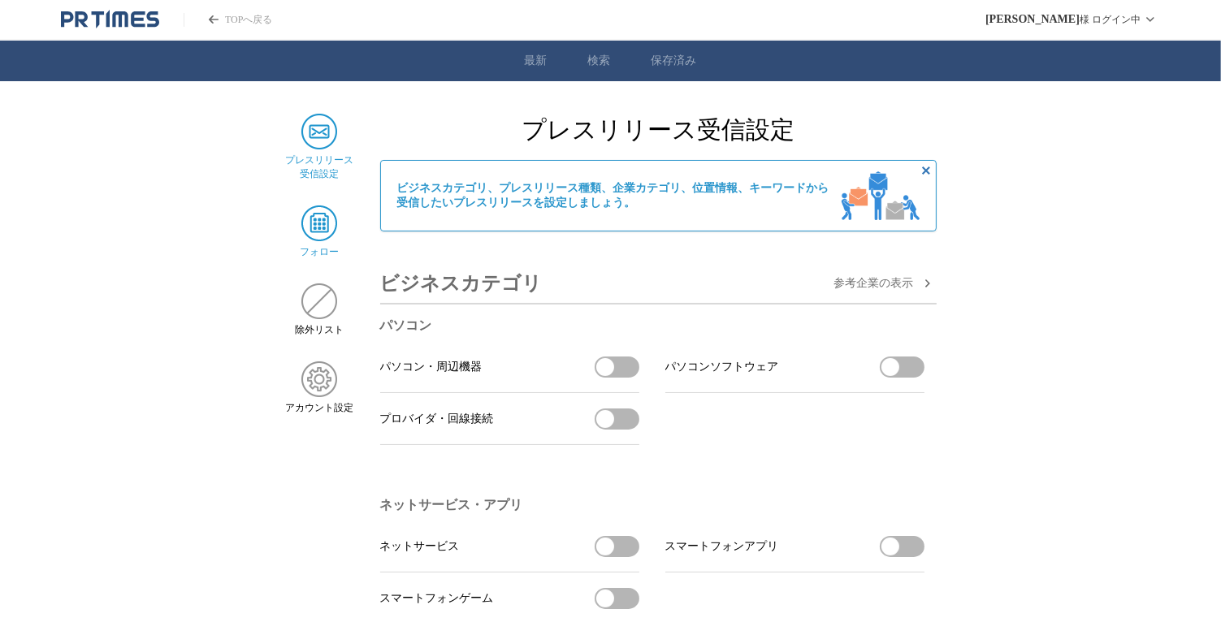
click at [310, 226] on img at bounding box center [319, 223] width 36 height 36
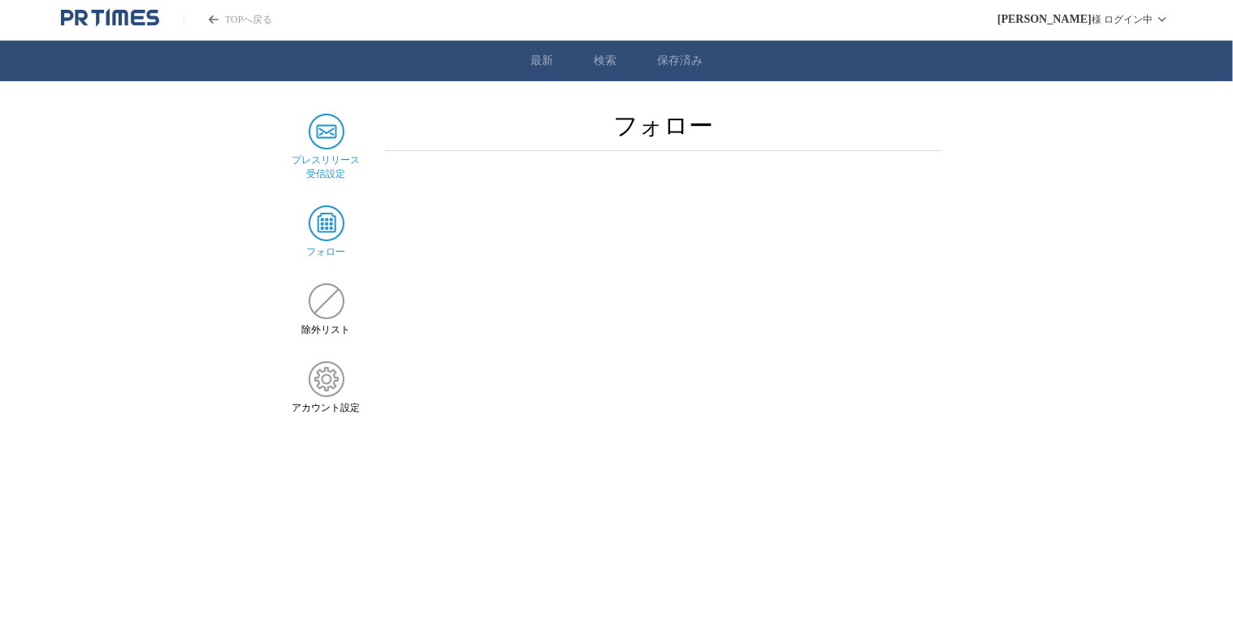
click at [322, 137] on img at bounding box center [327, 132] width 36 height 36
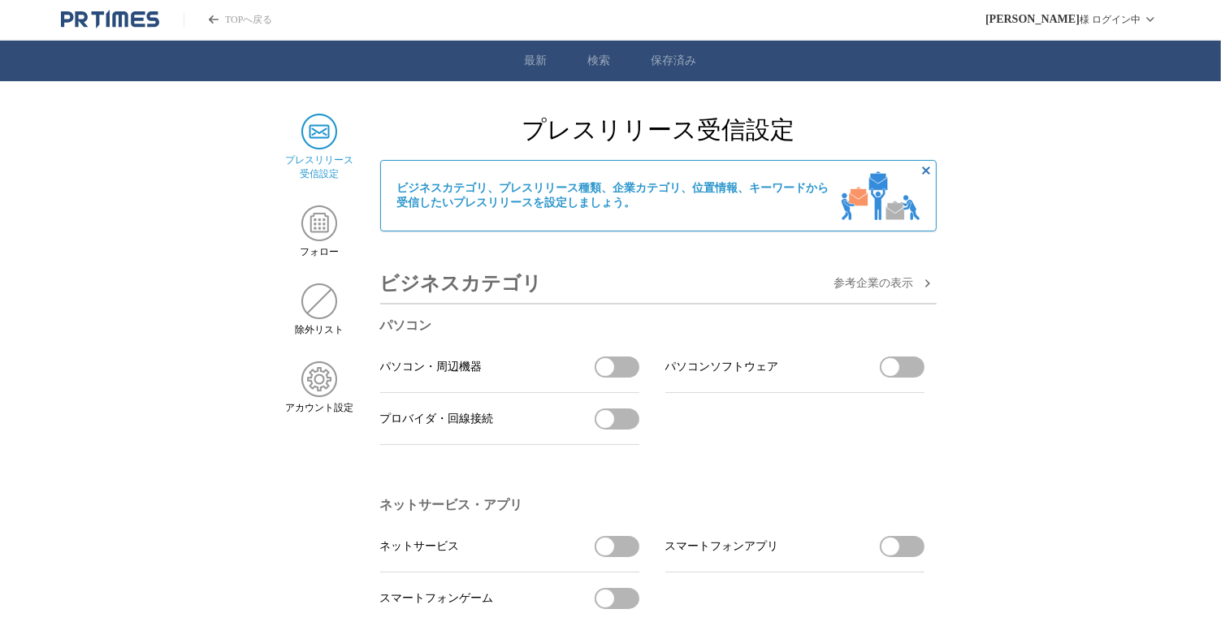
click at [532, 62] on link "最新" at bounding box center [536, 61] width 23 height 15
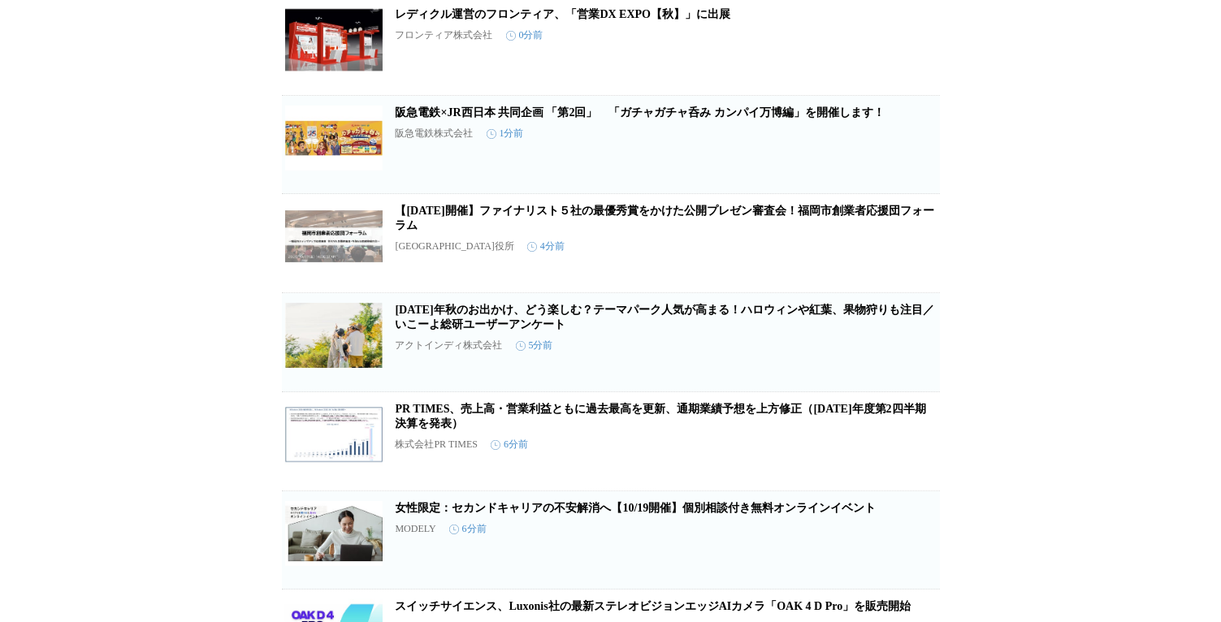
scroll to position [325, 0]
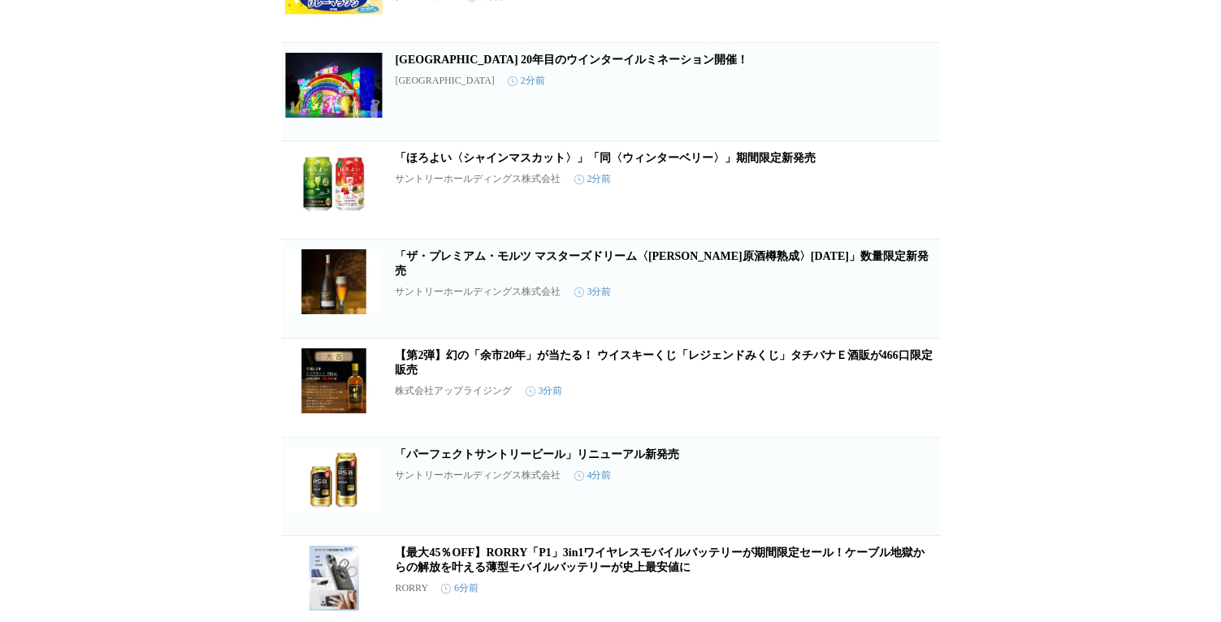
scroll to position [0, 0]
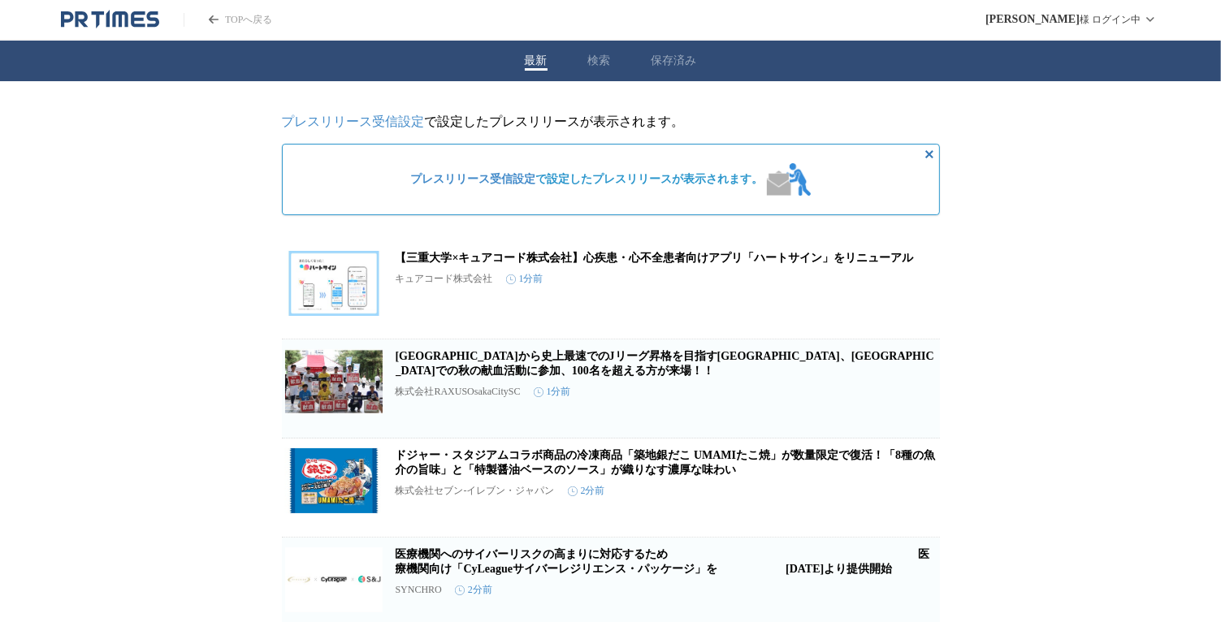
click at [400, 128] on link "プレスリリース受信設定" at bounding box center [353, 122] width 143 height 14
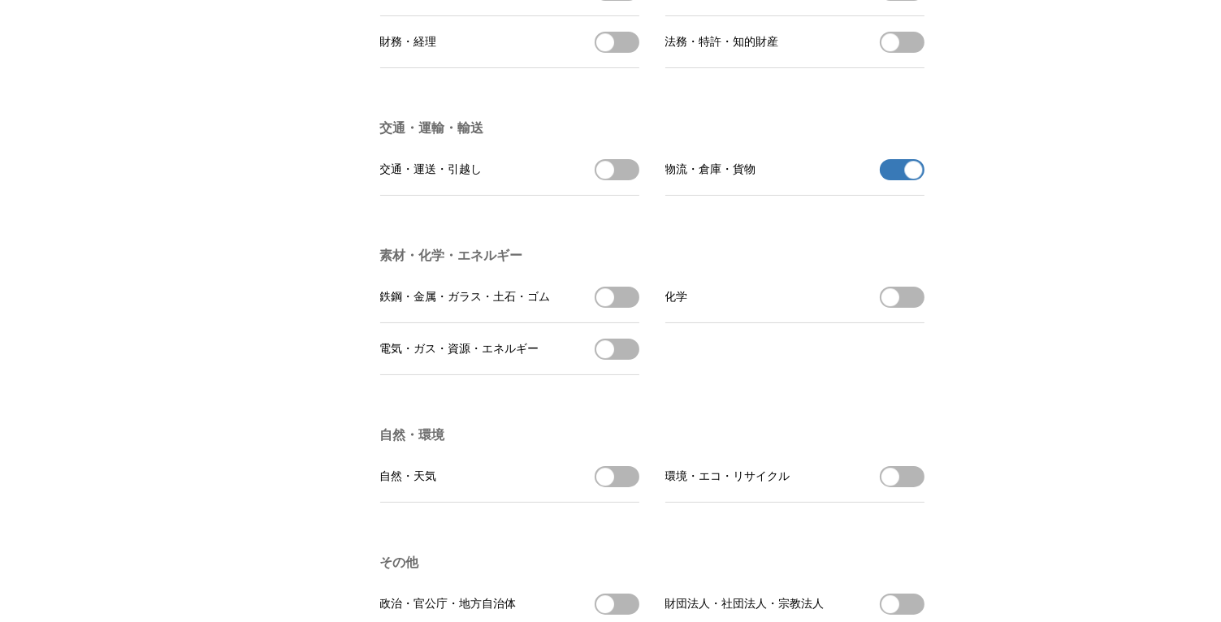
scroll to position [4304, 0]
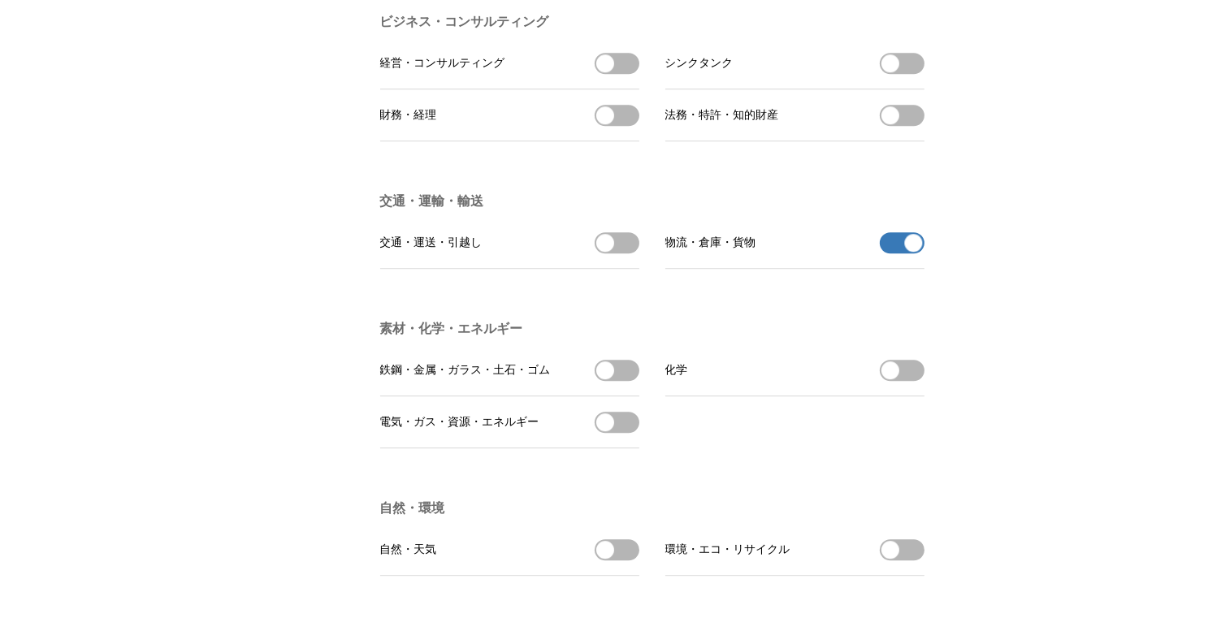
click at [890, 253] on button "物流・倉庫・貨物の受信を解除" at bounding box center [902, 242] width 45 height 21
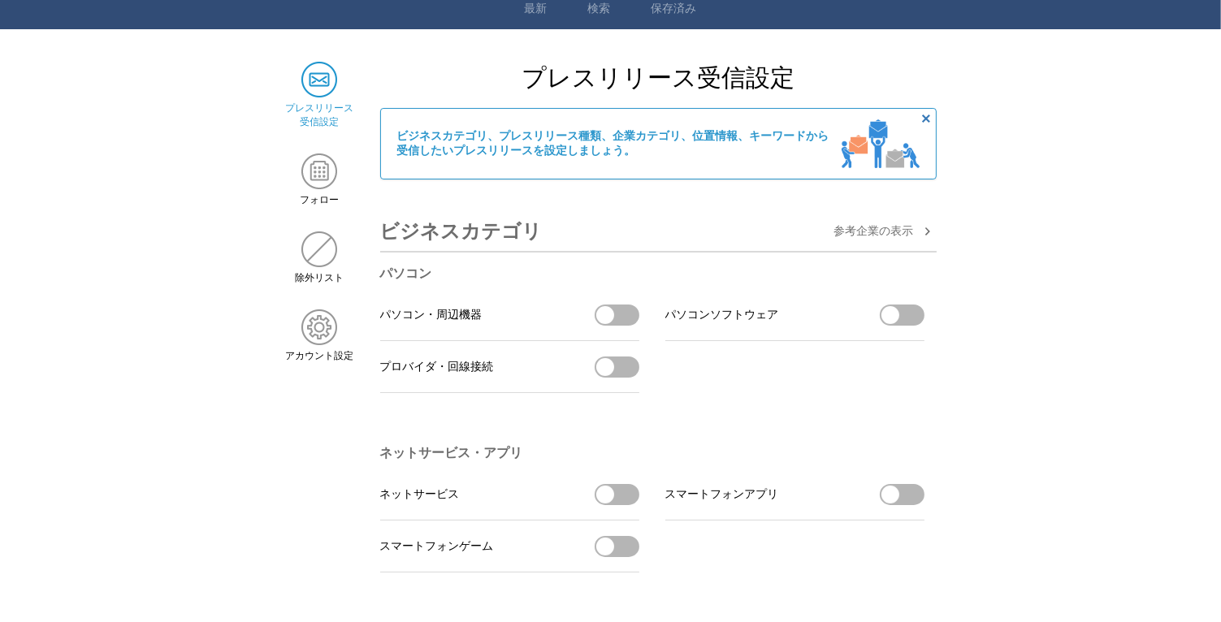
scroll to position [0, 0]
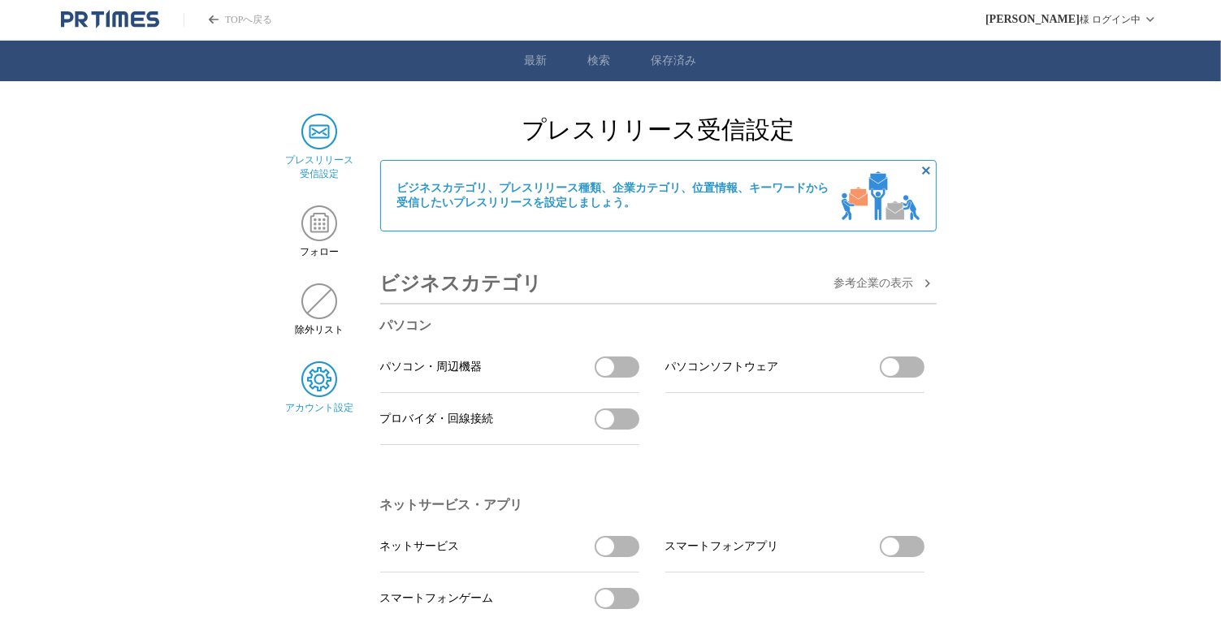
click at [320, 391] on img at bounding box center [319, 379] width 36 height 36
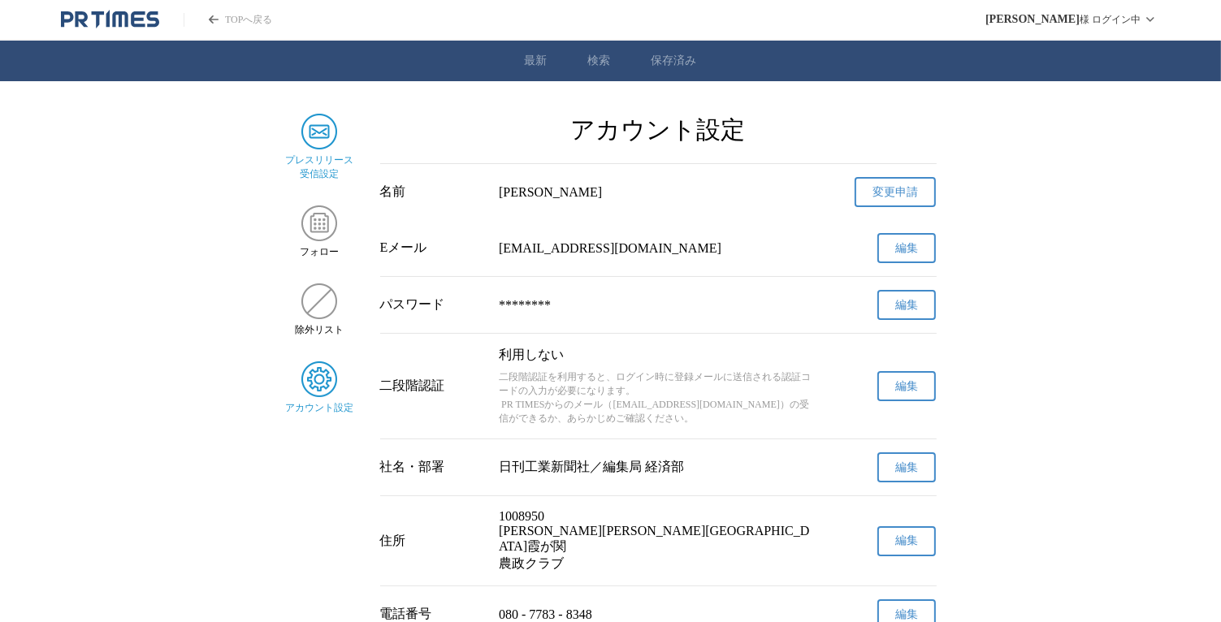
click at [318, 138] on img at bounding box center [319, 132] width 36 height 36
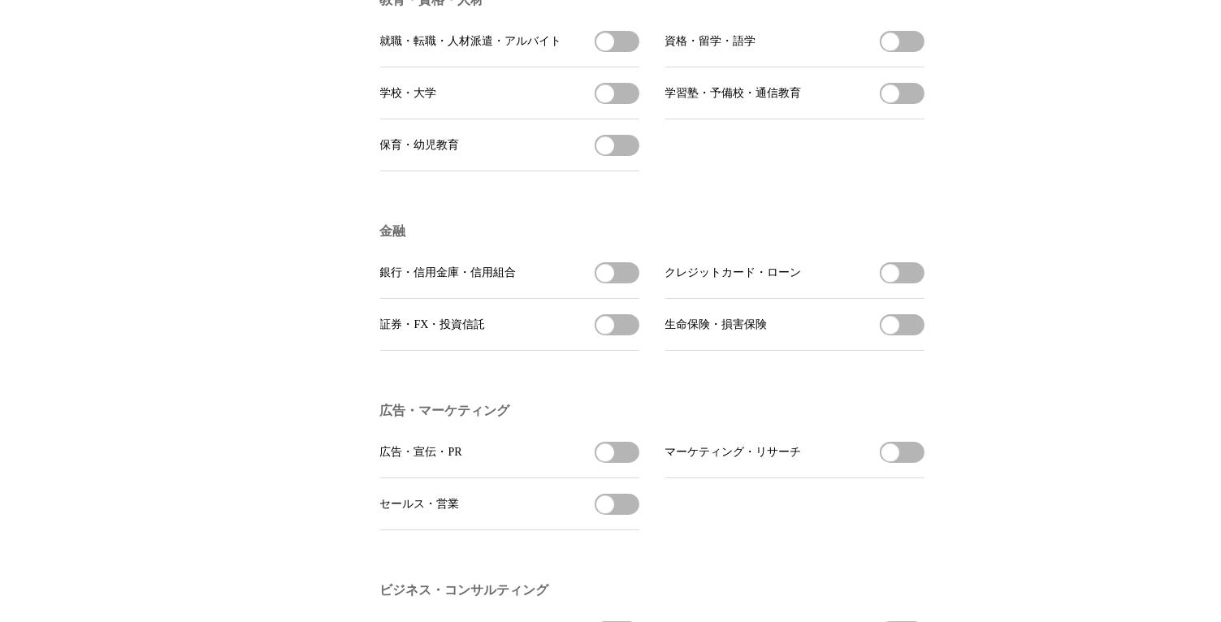
scroll to position [4142, 0]
